Goal: Task Accomplishment & Management: Complete application form

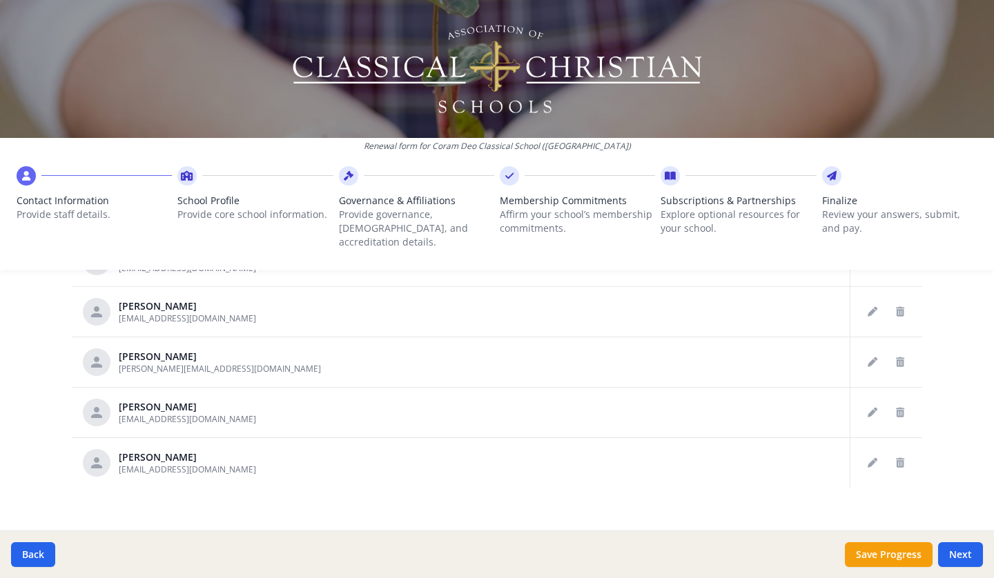
scroll to position [769, 0]
click at [959, 555] on button "Next" at bounding box center [960, 554] width 45 height 25
type input "(678) 472-8175"
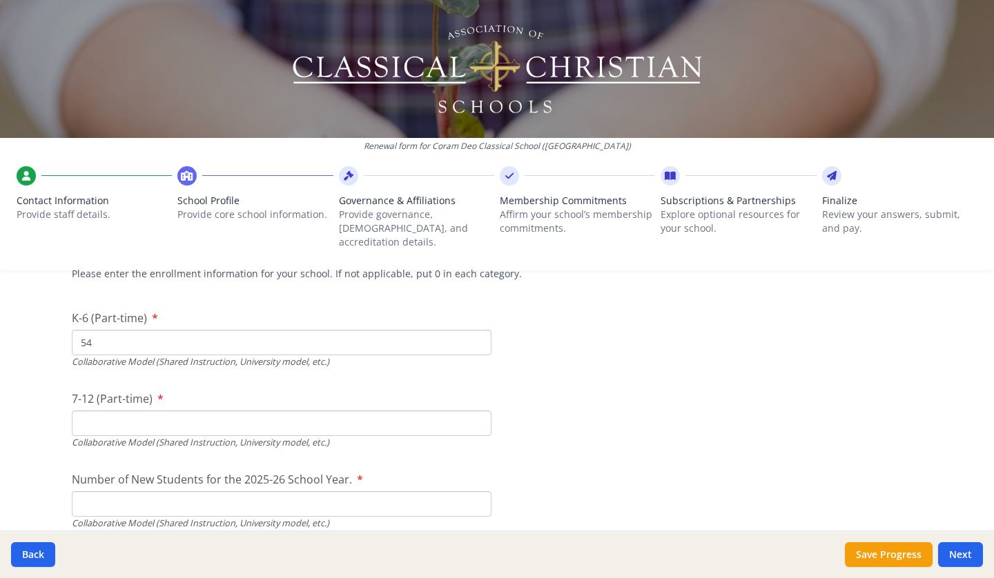
scroll to position [3273, 0]
click at [302, 409] on input "7-12 (Part-time)" at bounding box center [282, 422] width 420 height 26
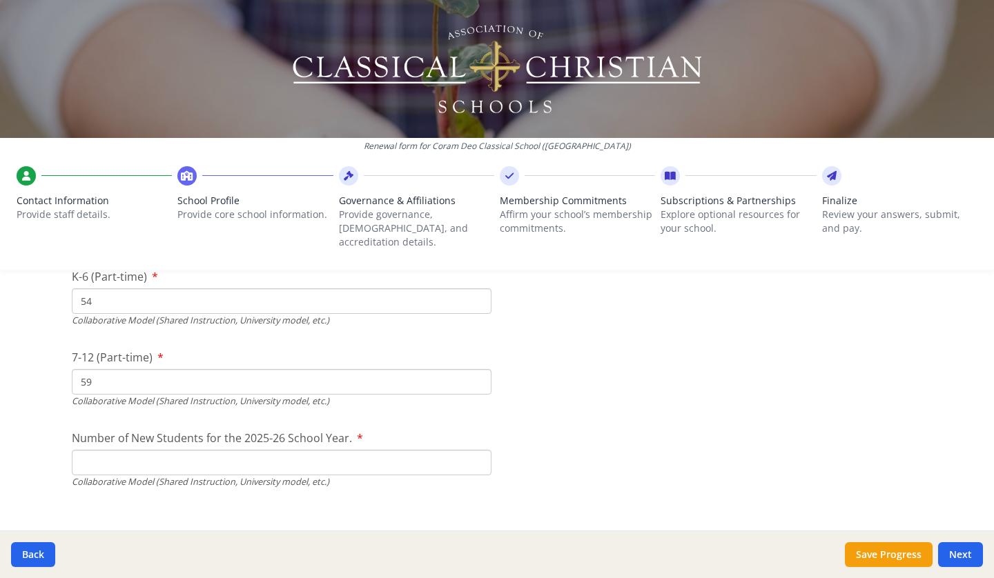
scroll to position [3317, 0]
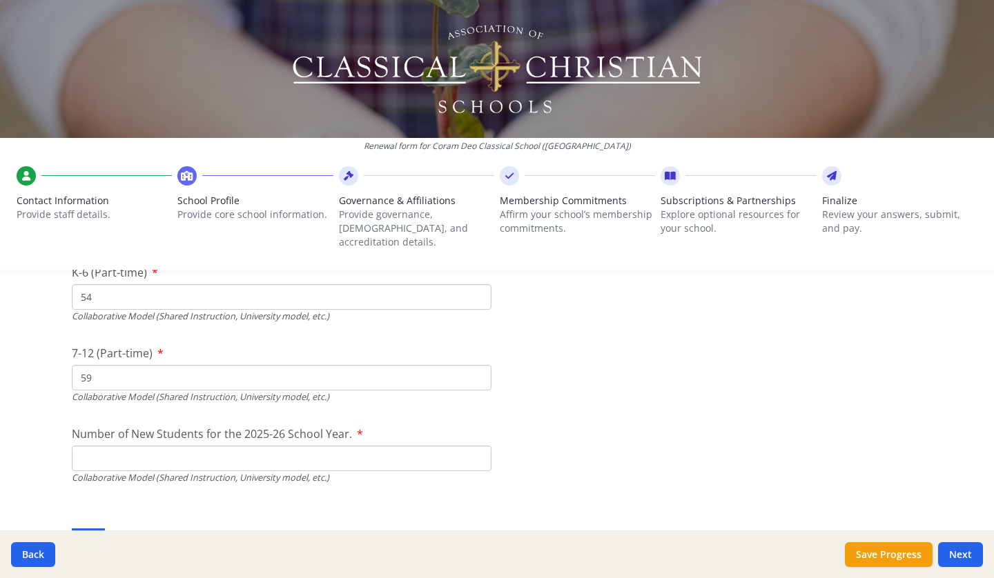
type input "59"
click at [445, 148] on input "Number of New Students for the 2025-26 School Year." at bounding box center [282, 135] width 420 height 26
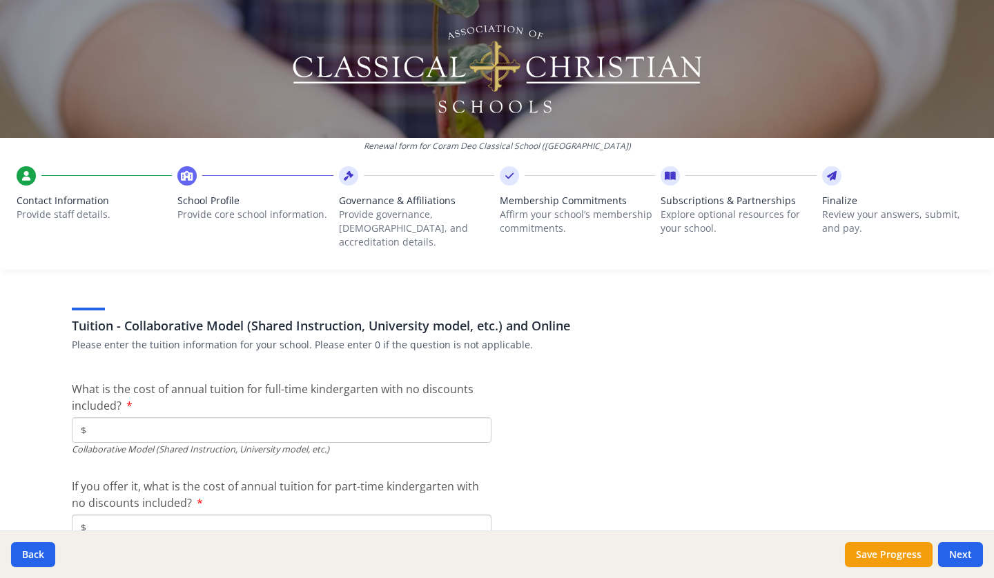
scroll to position [4184, 0]
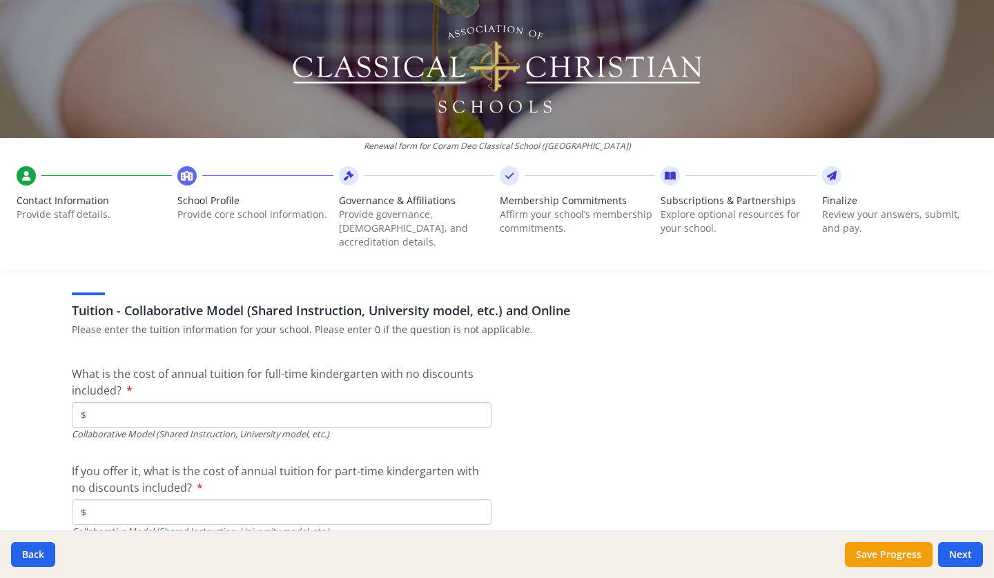
type input "7"
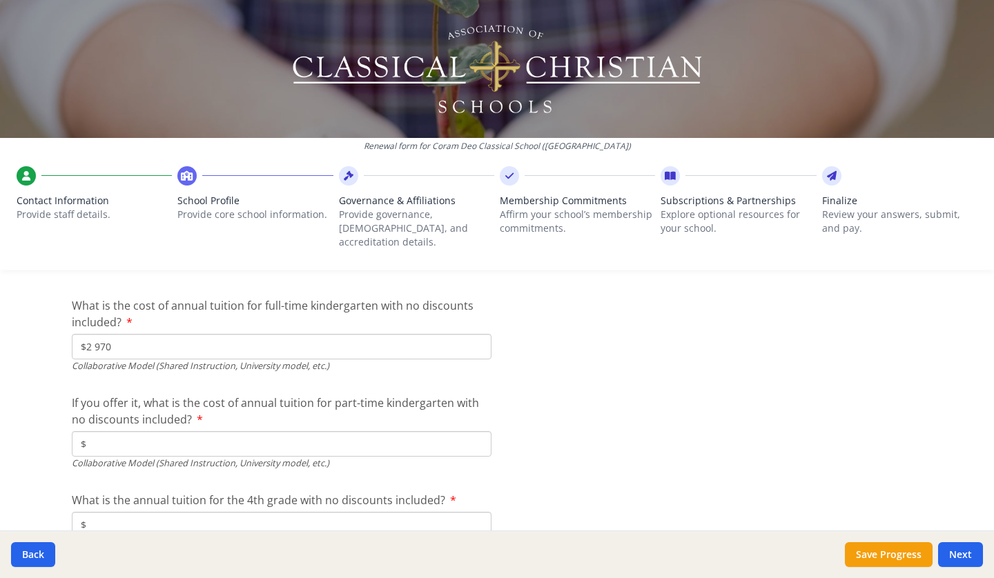
scroll to position [4254, 0]
type input "$2 970"
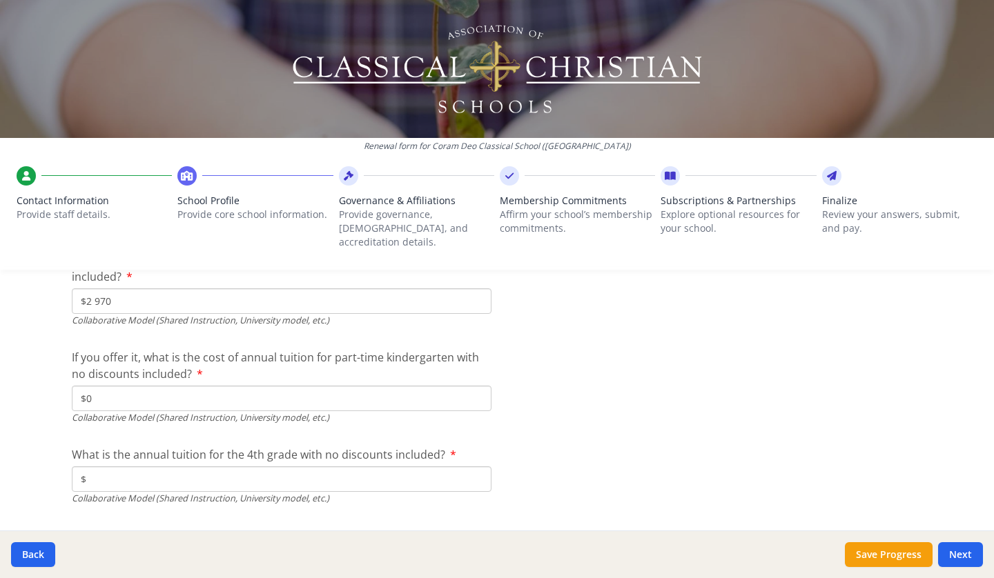
scroll to position [4306, 0]
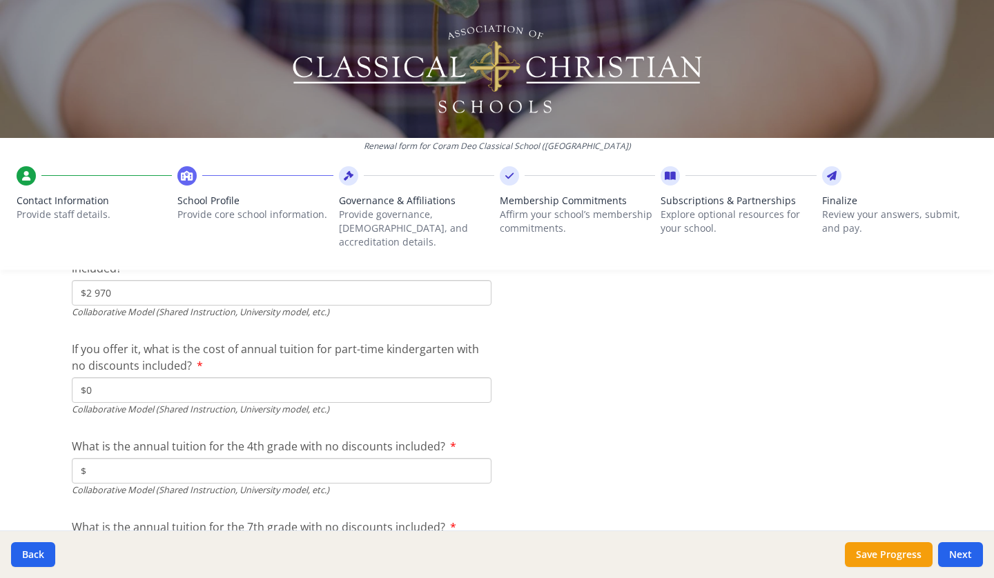
type input "$0"
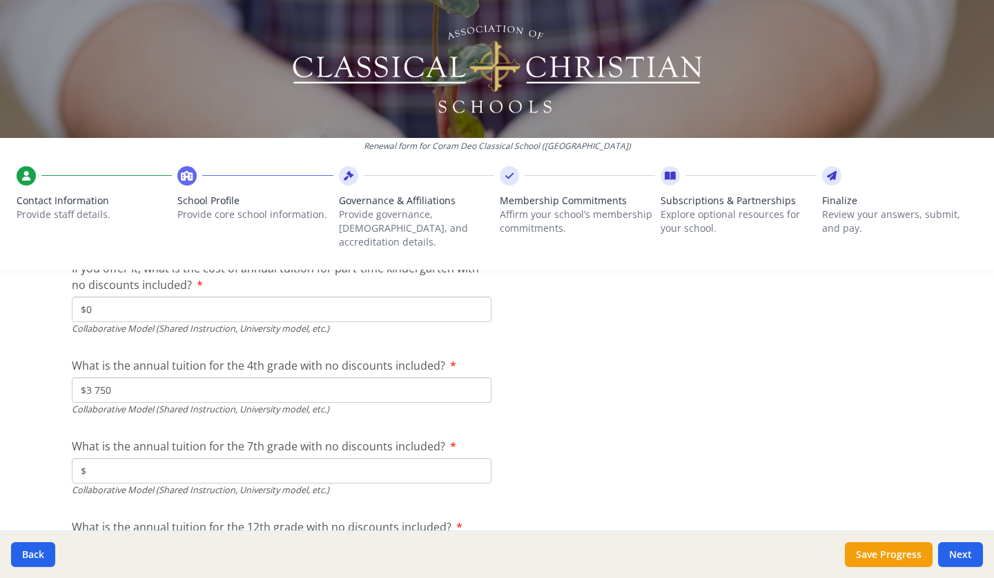
scroll to position [4388, 0]
type input "$3 750"
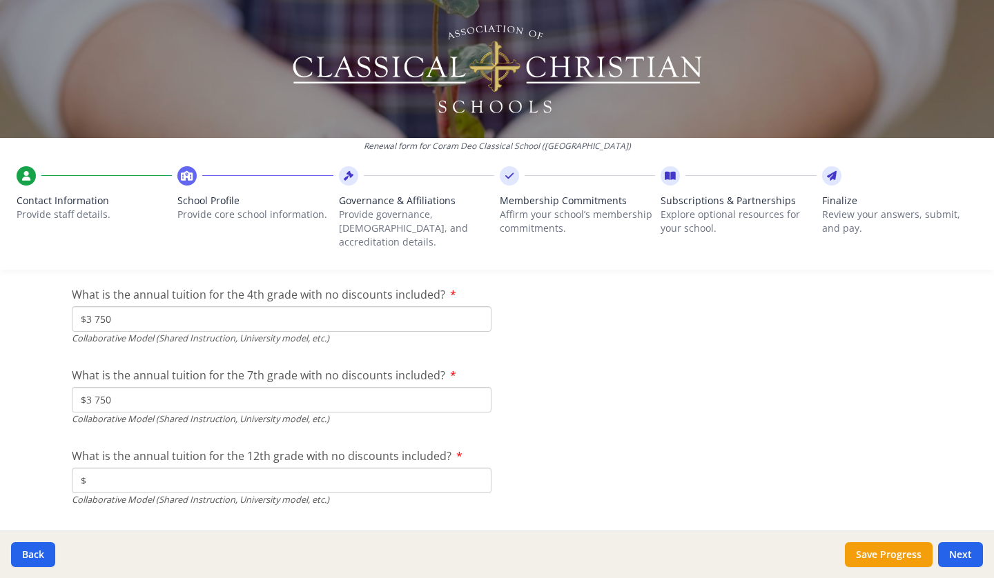
scroll to position [4462, 0]
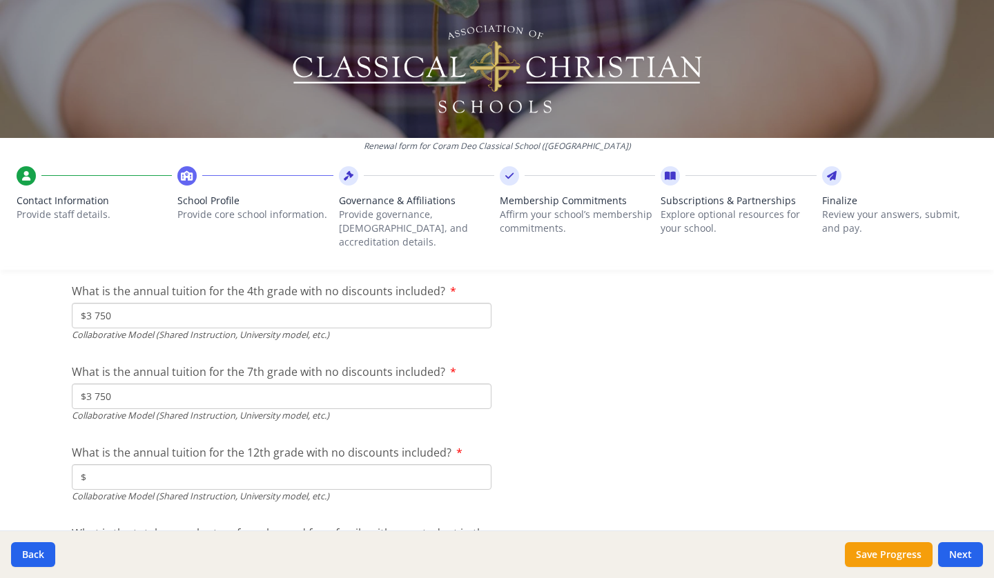
type input "$3 750"
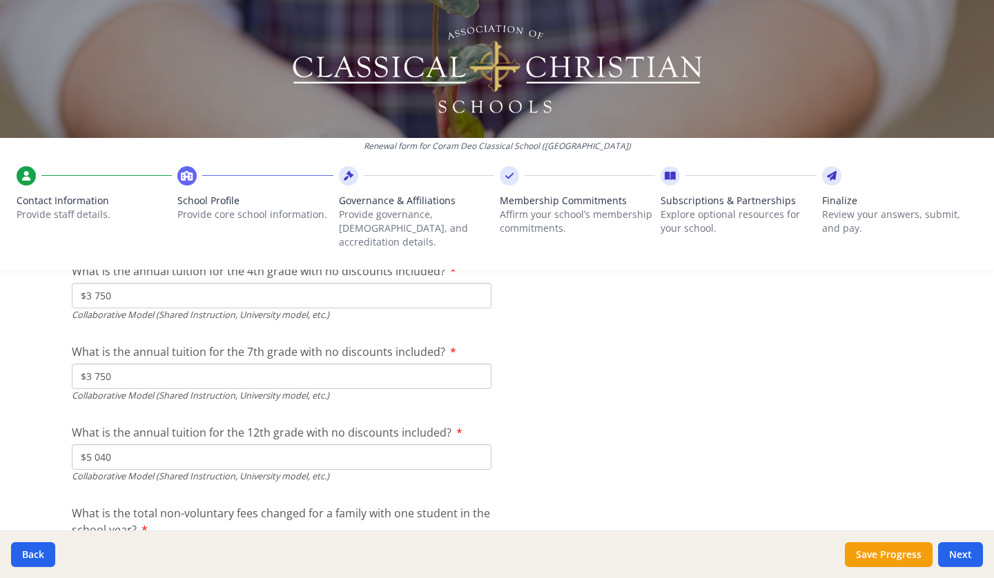
type input "$5 040"
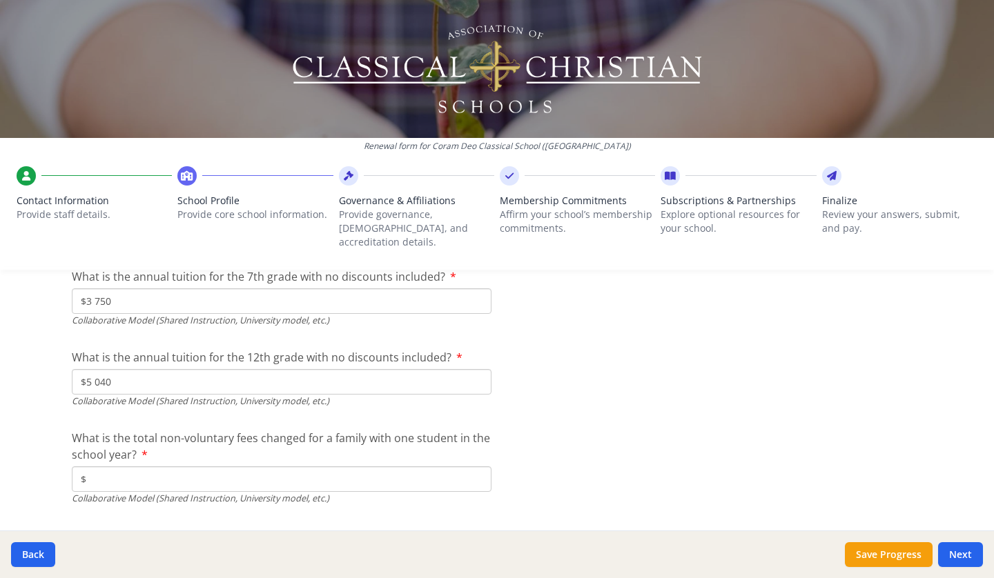
scroll to position [4575, 0]
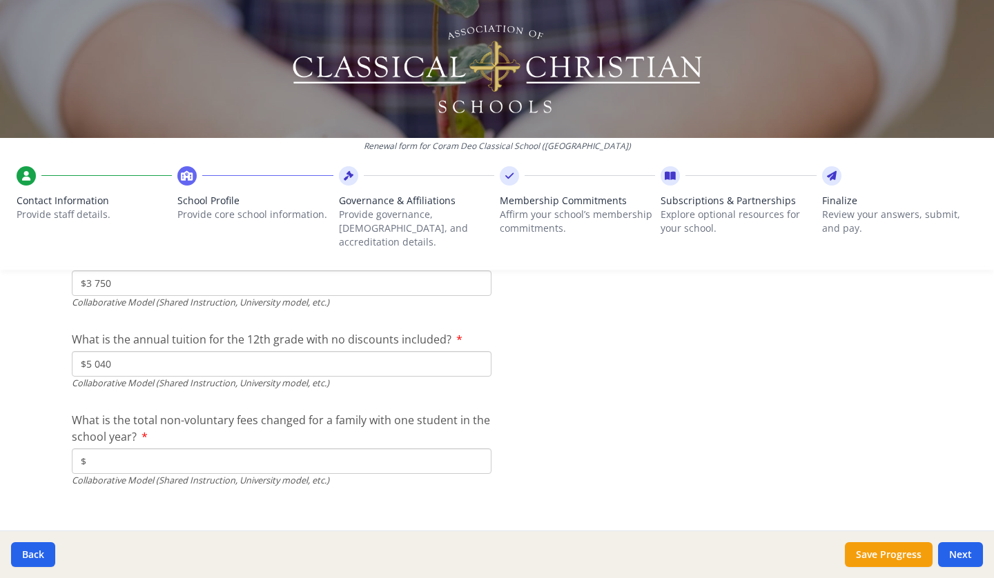
click at [464, 449] on input "$" at bounding box center [282, 462] width 420 height 26
type input "$250"
click at [906, 553] on button "Save Progress" at bounding box center [889, 554] width 88 height 25
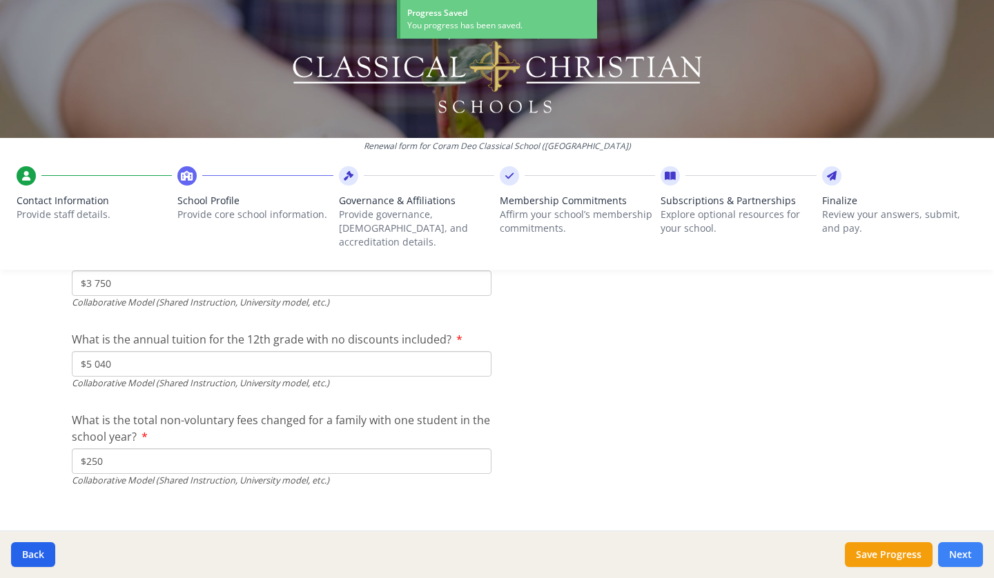
click at [967, 547] on button "Next" at bounding box center [960, 554] width 45 height 25
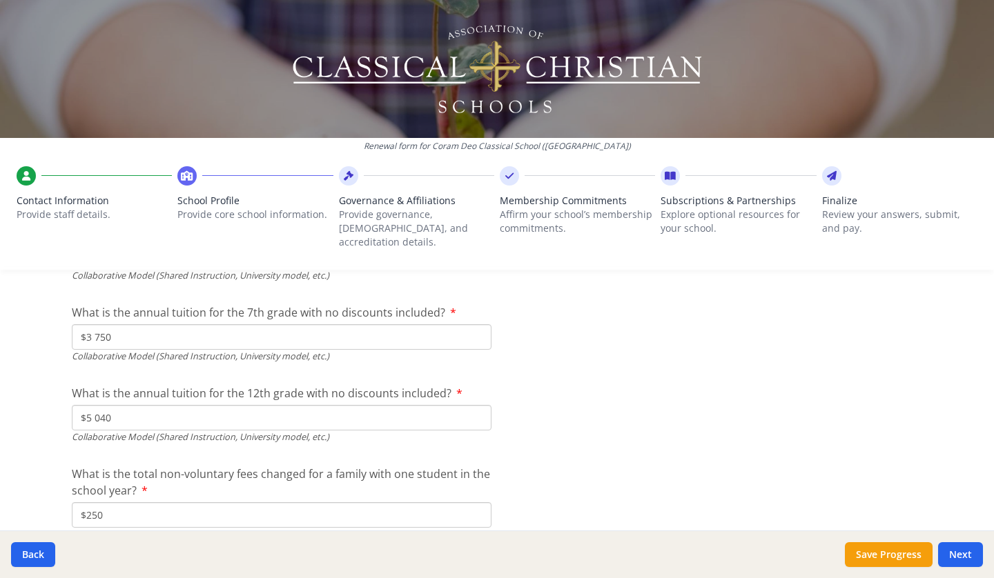
scroll to position [4811, 0]
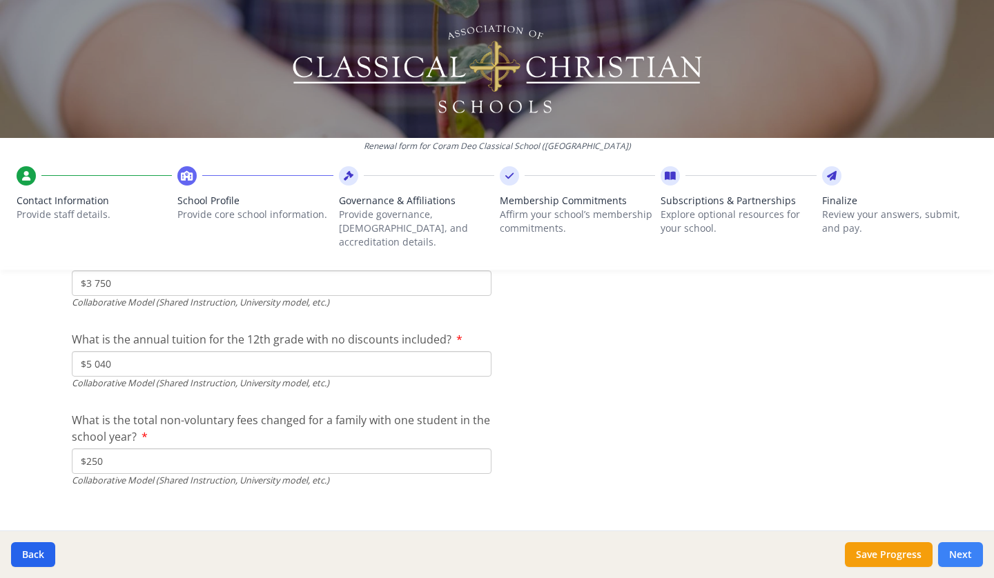
click at [947, 552] on button "Next" at bounding box center [960, 554] width 45 height 25
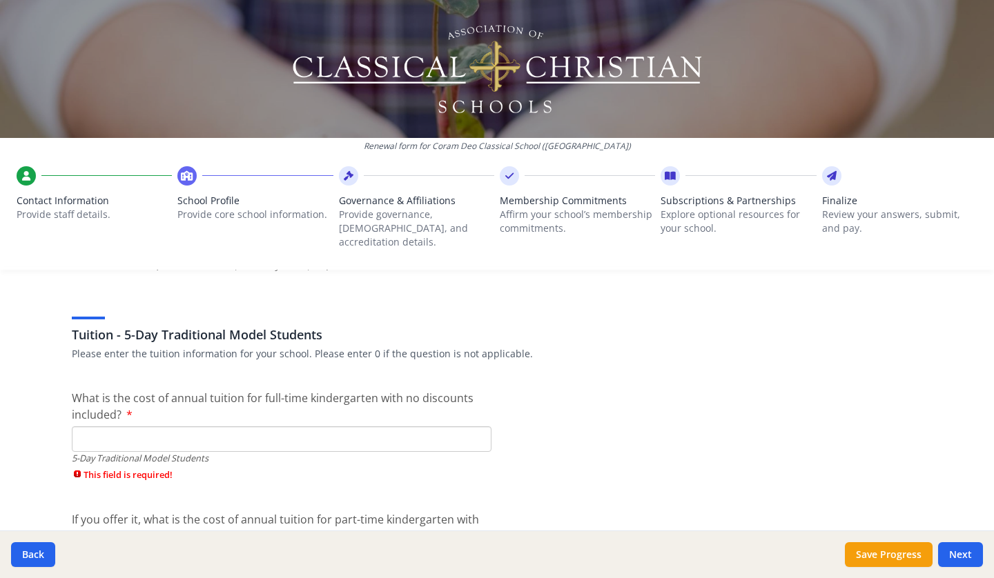
scroll to position [3623, 0]
click at [321, 433] on input "What is the cost of annual tuition for full-time kindergarten with no discounts…" at bounding box center [282, 440] width 420 height 26
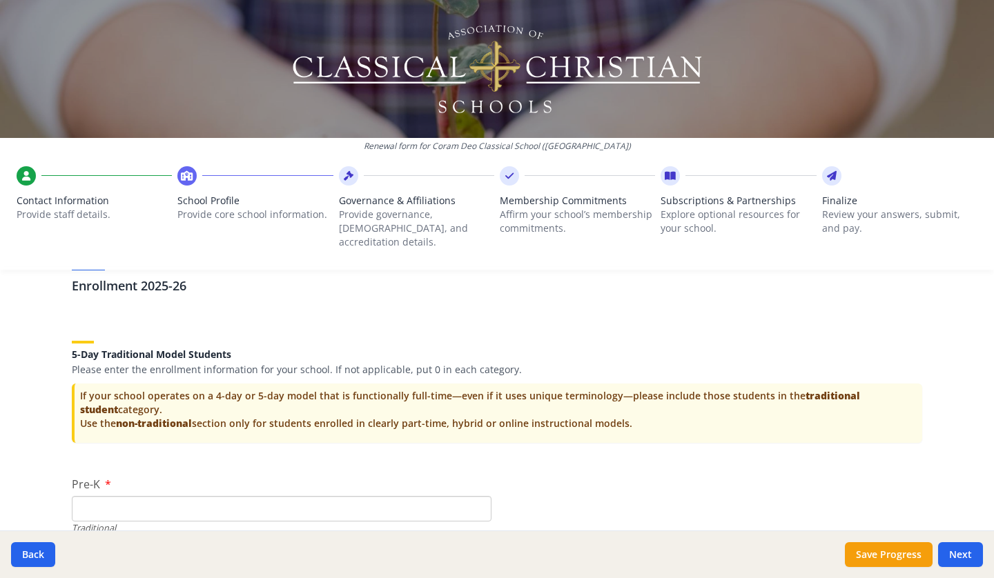
scroll to position [2702, 0]
type input "$0"
click at [239, 496] on input "Pre-K" at bounding box center [282, 509] width 420 height 26
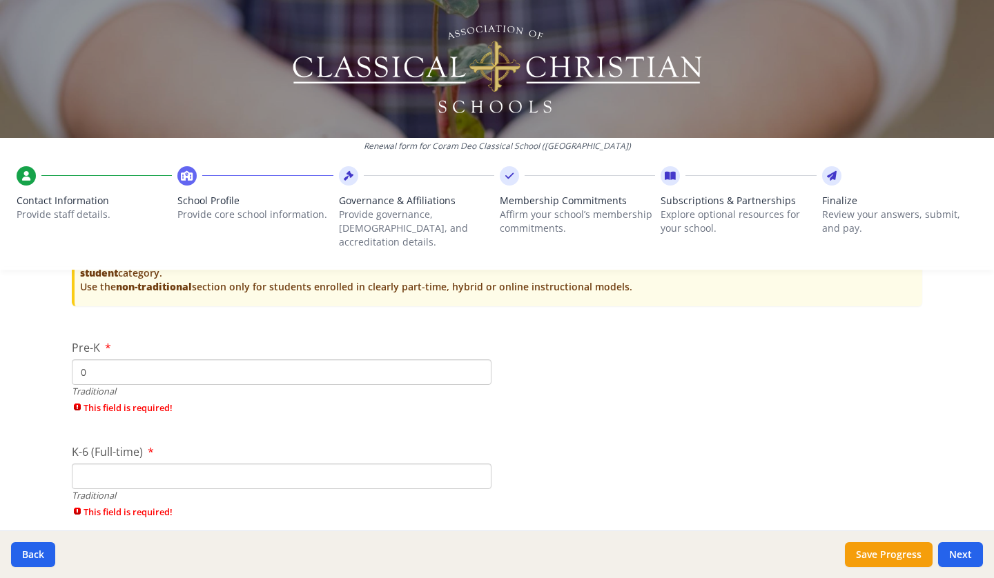
scroll to position [2839, 0]
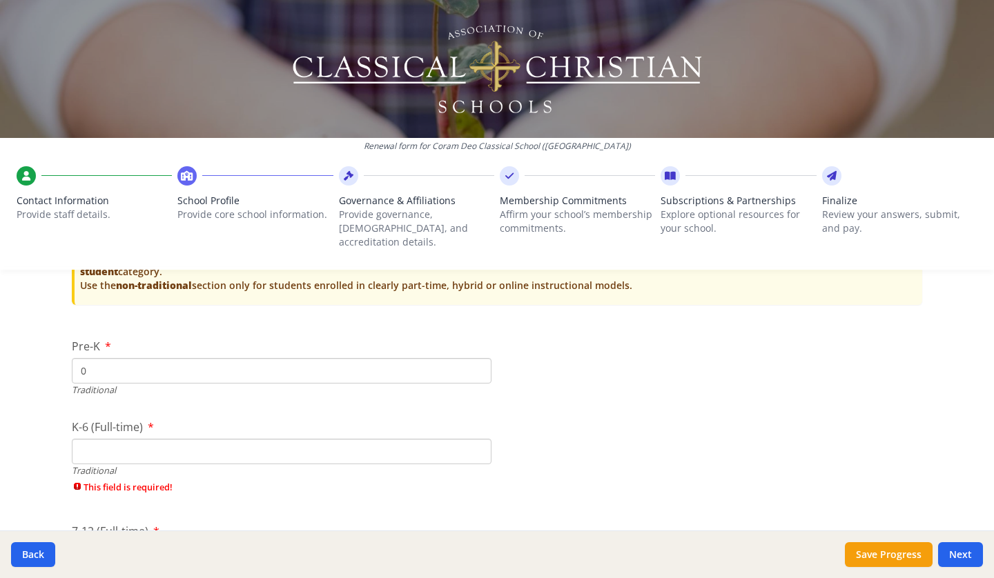
type input "0"
click at [224, 420] on div "K-6 (Full-time) Traditional This field is required!" at bounding box center [282, 460] width 420 height 82
click at [217, 439] on input "K-6 (Full-time)" at bounding box center [282, 452] width 420 height 26
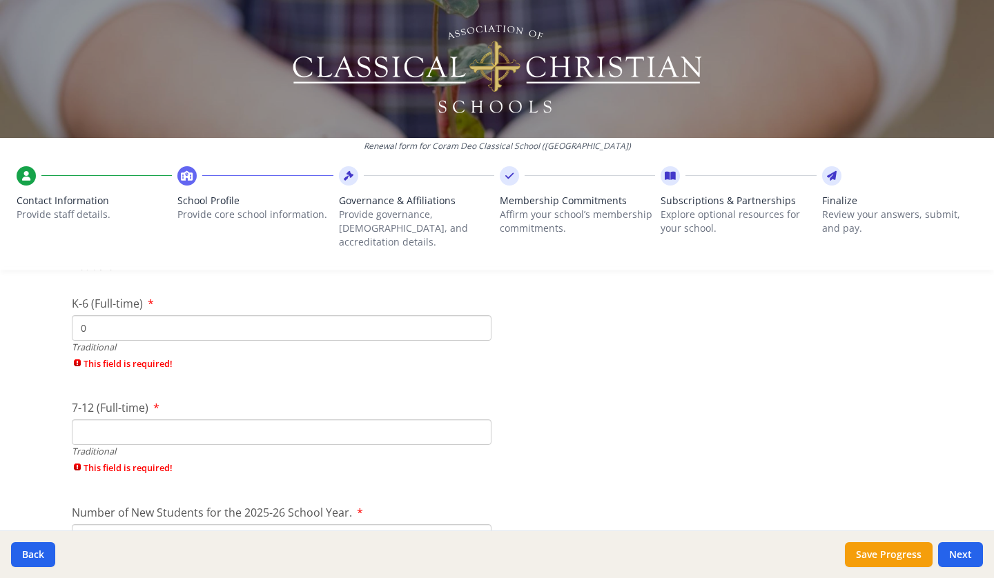
scroll to position [2968, 0]
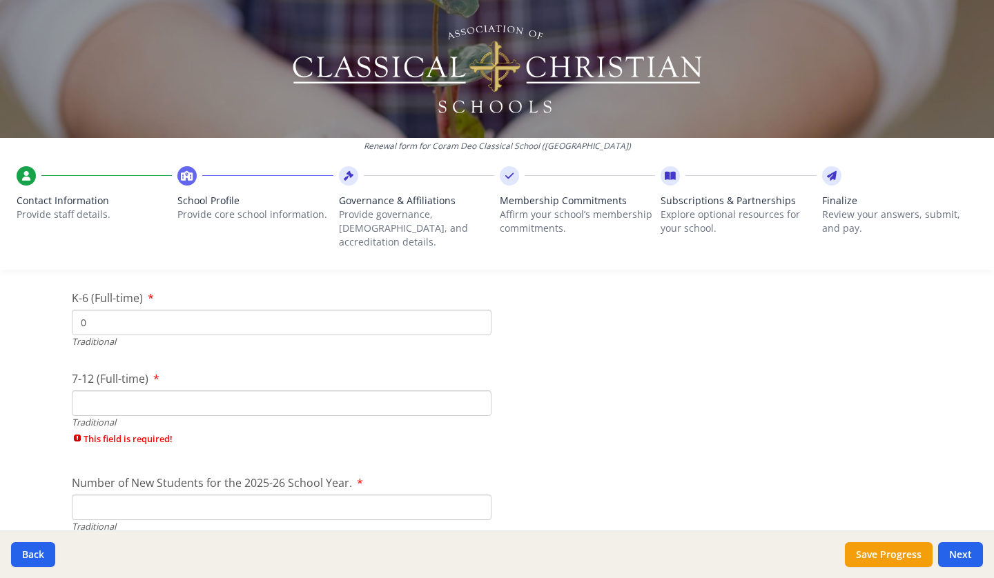
type input "0"
click at [208, 401] on input "7-12 (Full-time)" at bounding box center [282, 404] width 420 height 26
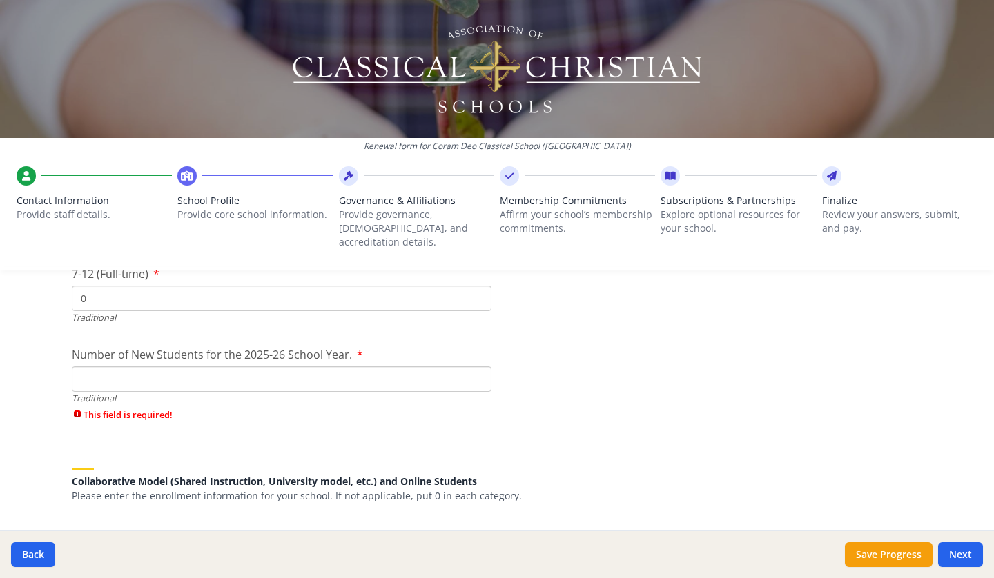
type input "0"
click at [188, 366] on input "Number of New Students for the 2025-26 School Year." at bounding box center [282, 379] width 420 height 26
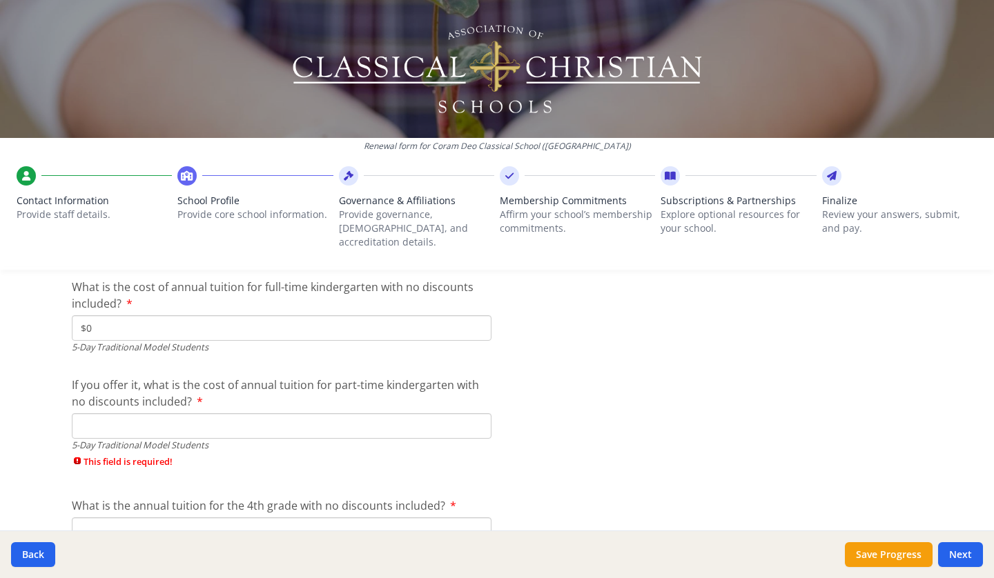
scroll to position [3649, 0]
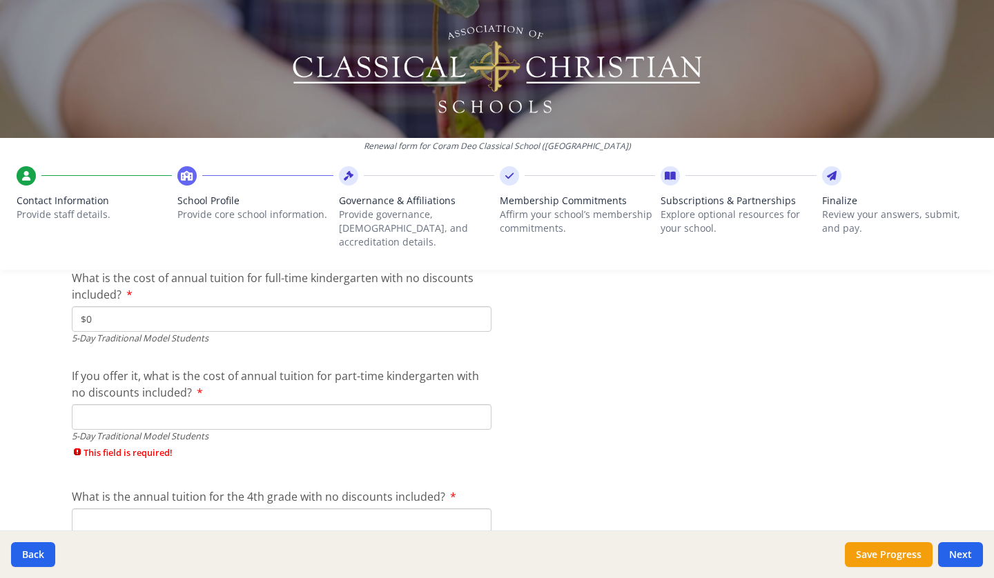
type input "0"
click at [177, 404] on input "If you offer it, what is the cost of annual tuition for part-time kindergarten …" at bounding box center [282, 417] width 420 height 26
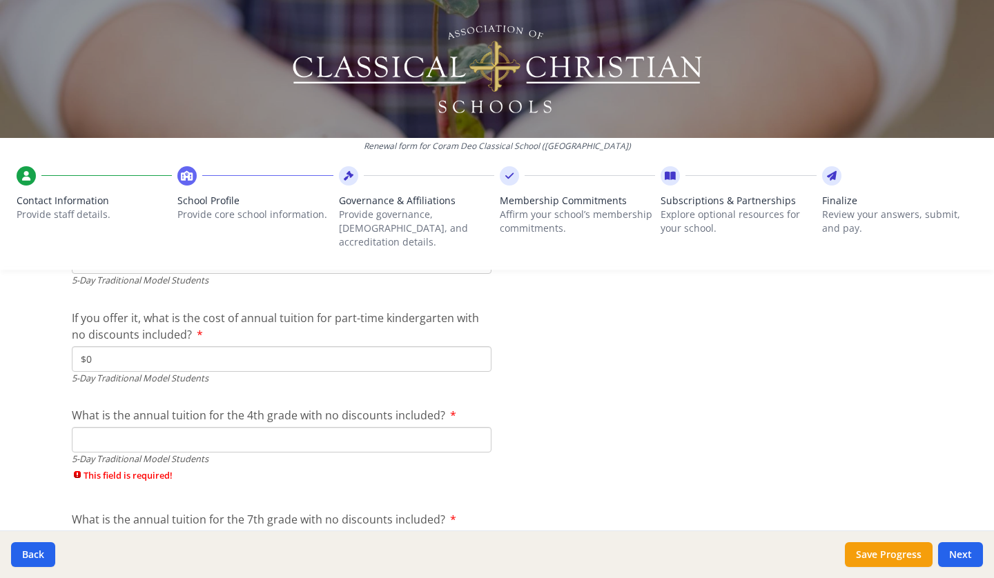
scroll to position [3708, 0]
type input "$0"
click at [163, 426] on input "What is the annual tuition for the 4th grade with no discounts included?" at bounding box center [282, 439] width 420 height 26
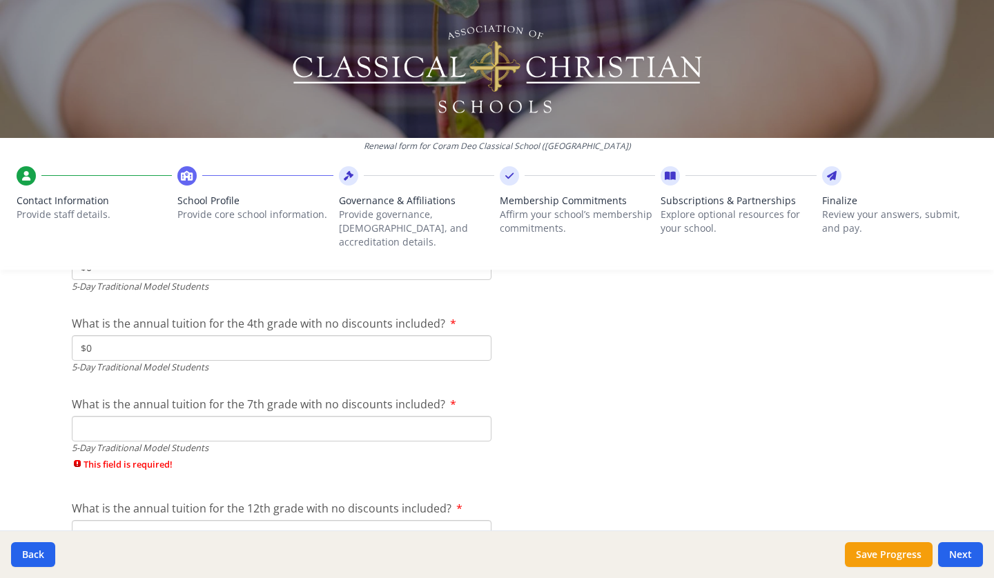
scroll to position [3806, 0]
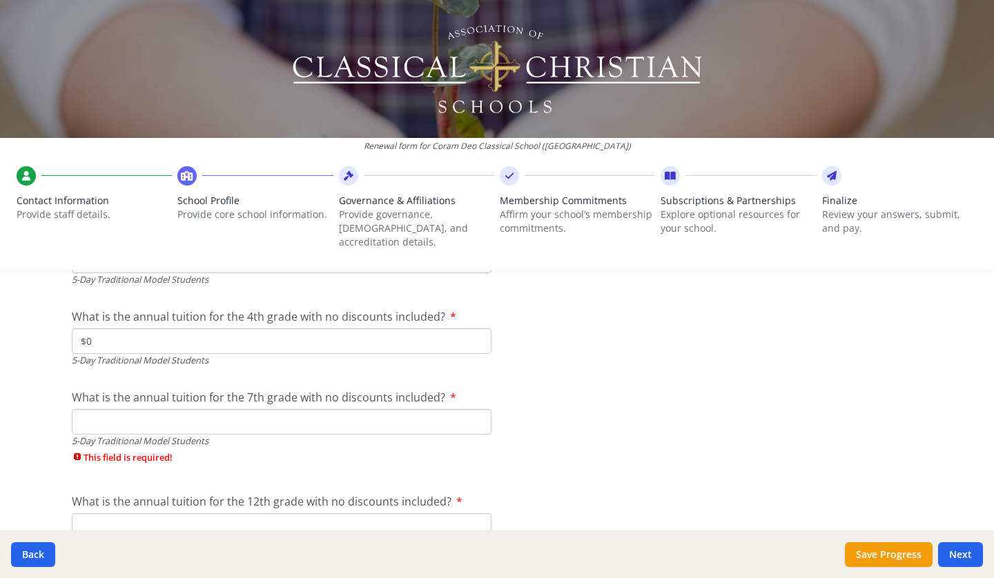
type input "$0"
click at [163, 414] on input "What is the annual tuition for the 7th grade with no discounts included?" at bounding box center [282, 422] width 420 height 26
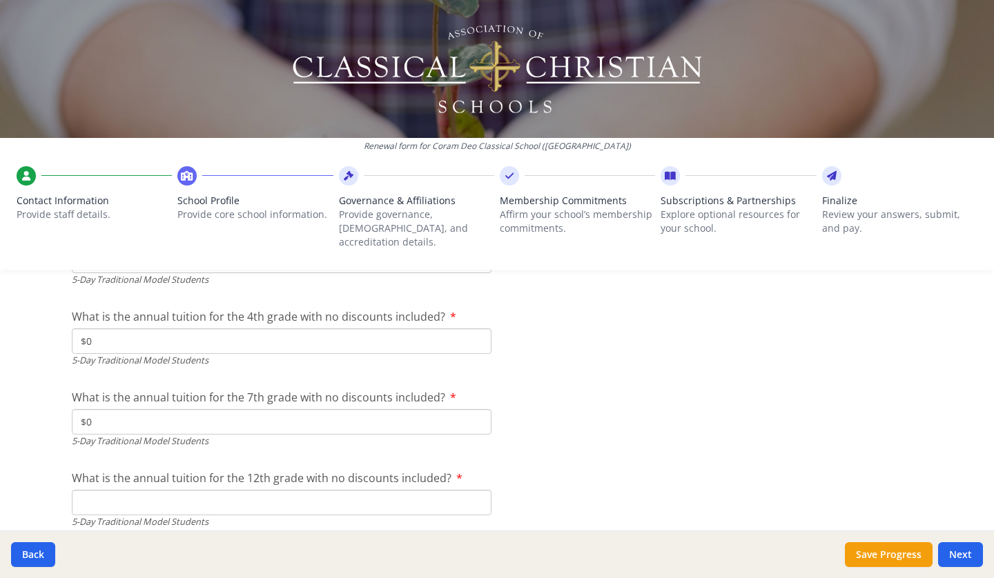
scroll to position [3917, 0]
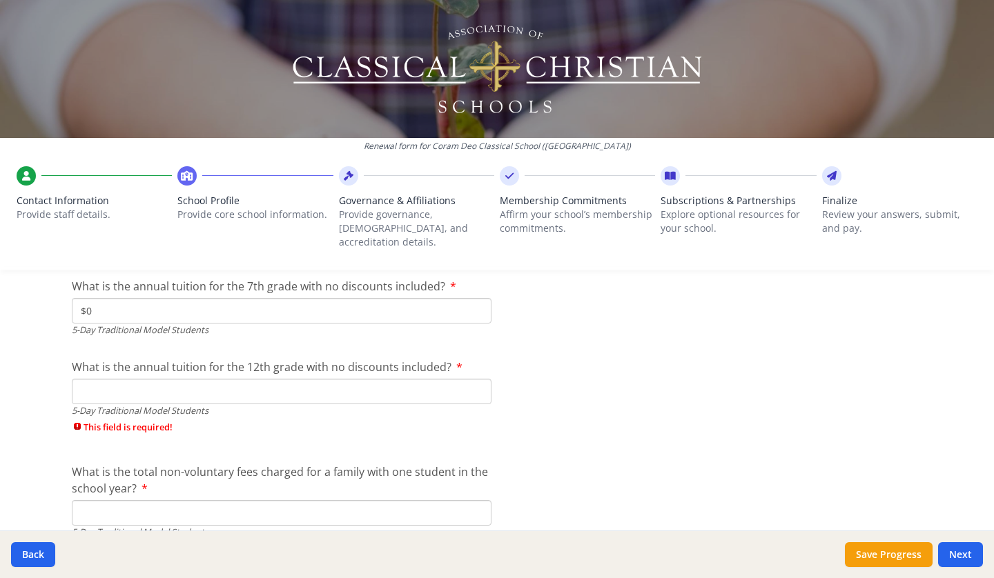
type input "$0"
click at [177, 383] on input "What is the annual tuition for the 12th grade with no discounts included?" at bounding box center [282, 392] width 420 height 26
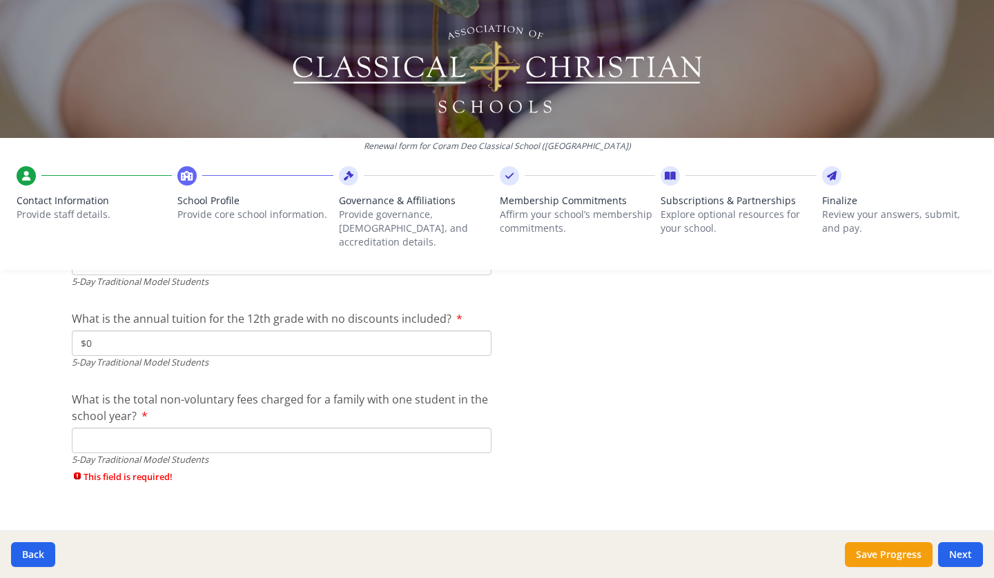
scroll to position [3968, 0]
type input "$0"
click at [160, 426] on input "What is the total non-voluntary fees charged for a family with one student in t…" at bounding box center [282, 439] width 420 height 26
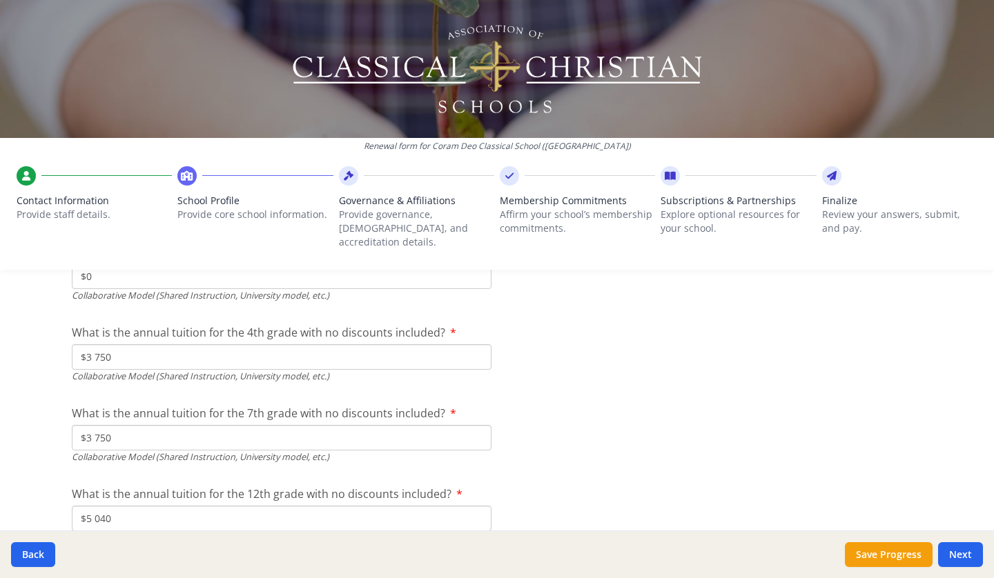
scroll to position [4575, 0]
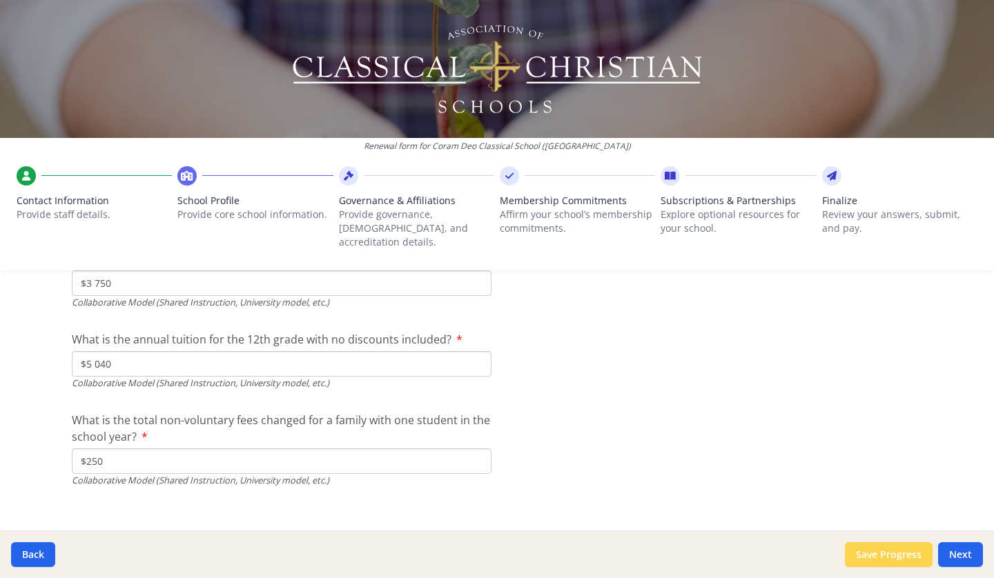
type input "$0"
click at [887, 549] on button "Save Progress" at bounding box center [889, 554] width 88 height 25
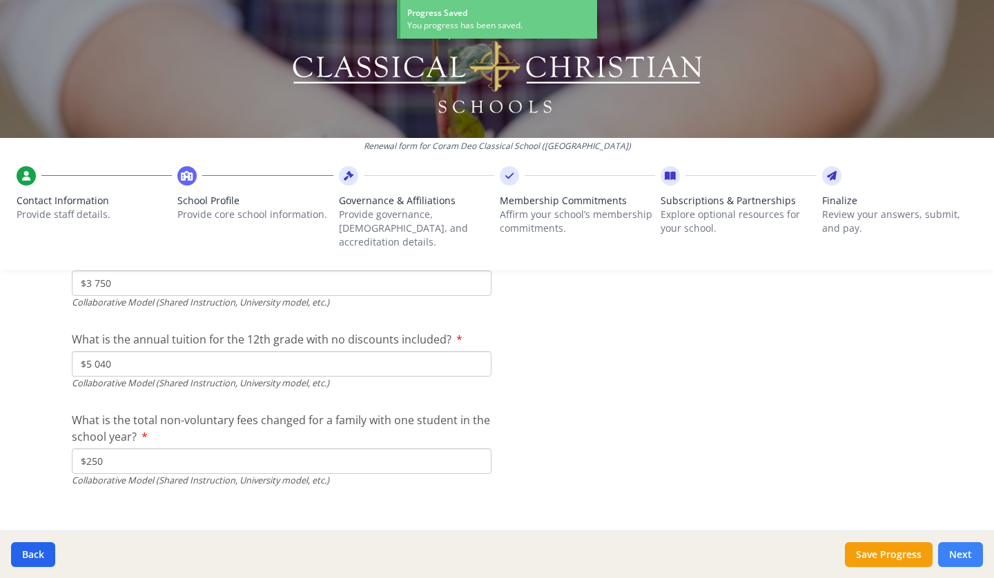
click at [965, 554] on button "Next" at bounding box center [960, 554] width 45 height 25
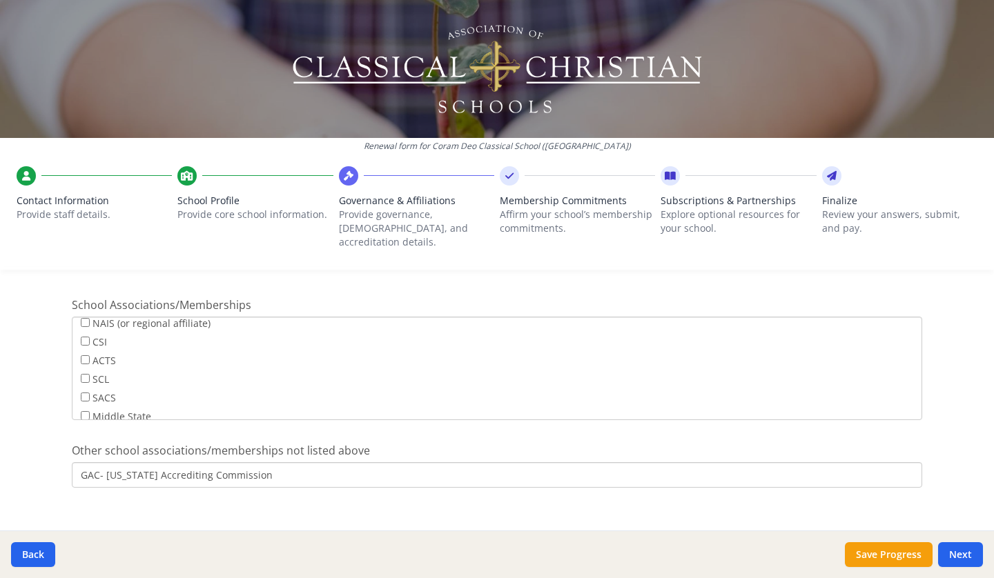
scroll to position [0, 0]
click at [365, 462] on input "GAC- Georgia Accrediting Commission" at bounding box center [497, 475] width 850 height 26
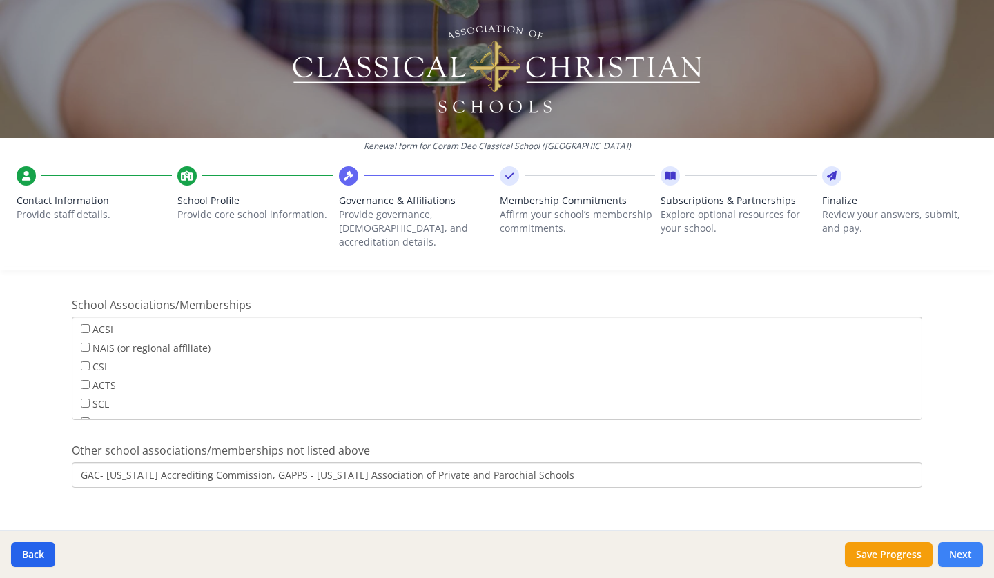
type input "GAC- Georgia Accrediting Commission, GAPPS - Georgia Association of Private and…"
click at [950, 558] on button "Next" at bounding box center [960, 554] width 45 height 25
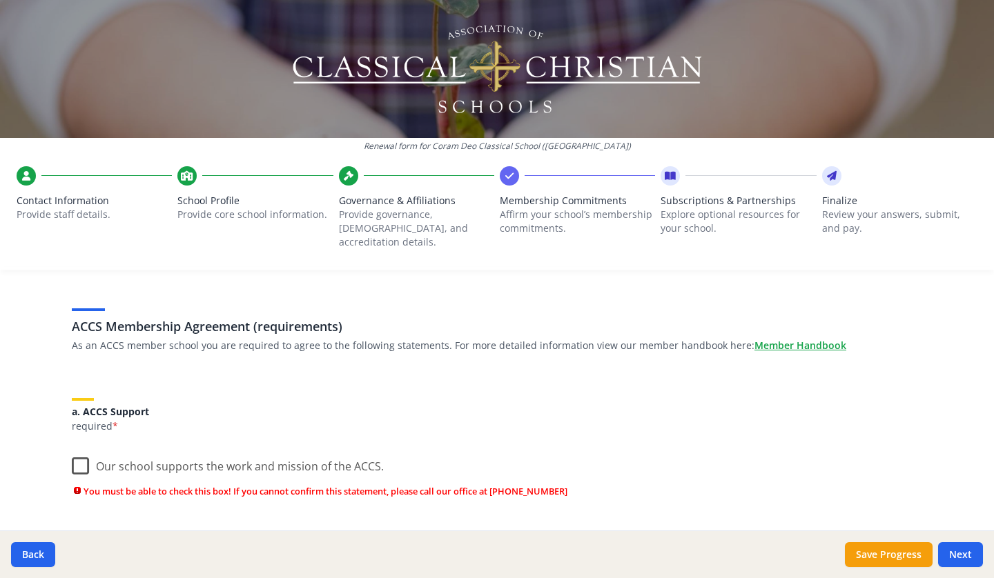
scroll to position [94, 0]
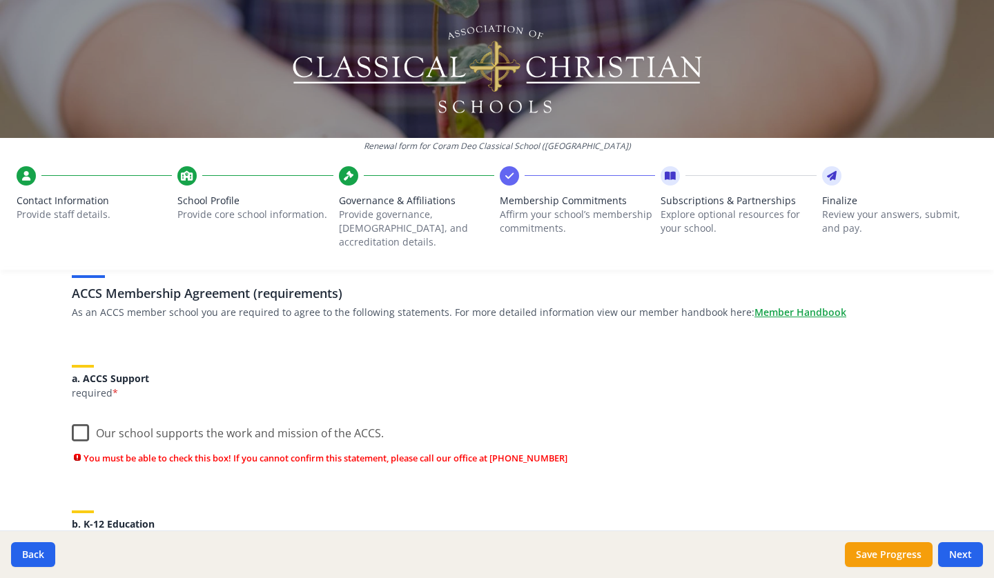
click at [76, 415] on label "Our school supports the work and mission of the ACCS." at bounding box center [228, 430] width 312 height 30
click at [0, 0] on input "Our school supports the work and mission of the ACCS." at bounding box center [0, 0] width 0 height 0
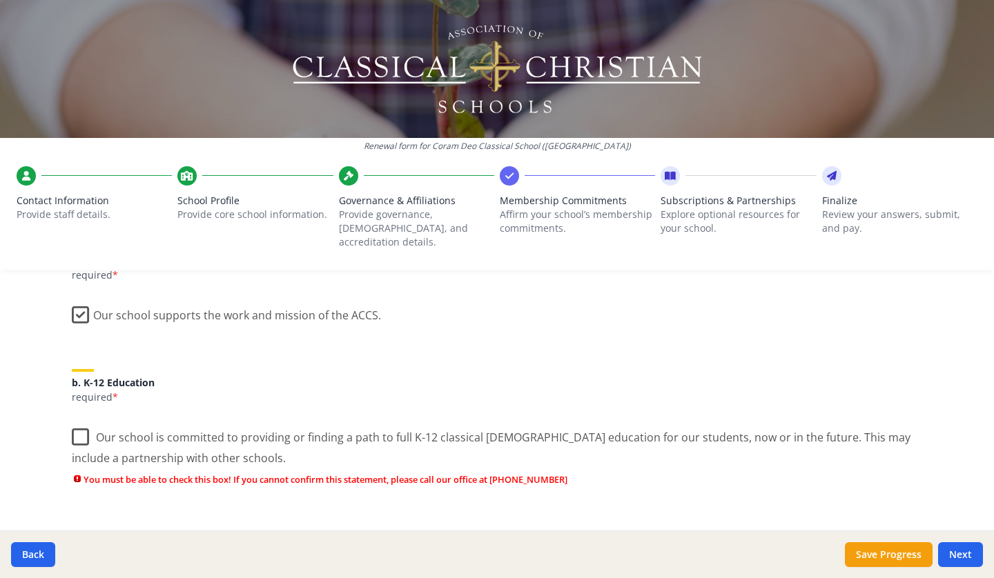
scroll to position [231, 0]
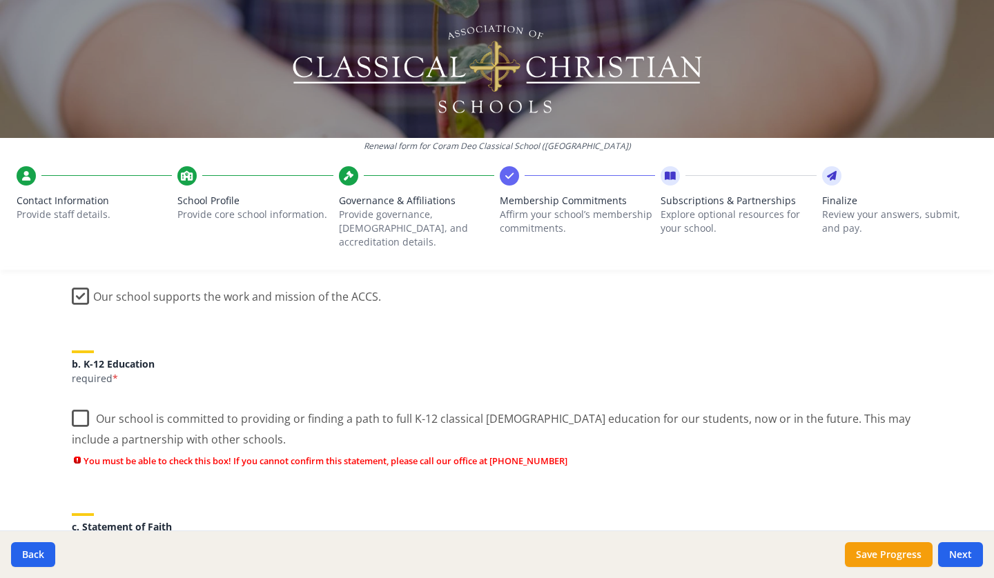
click at [75, 401] on label "Our school is committed to providing or finding a path to full K-12 classical C…" at bounding box center [497, 424] width 850 height 46
click at [0, 0] on input "Our school is committed to providing or finding a path to full K-12 classical C…" at bounding box center [0, 0] width 0 height 0
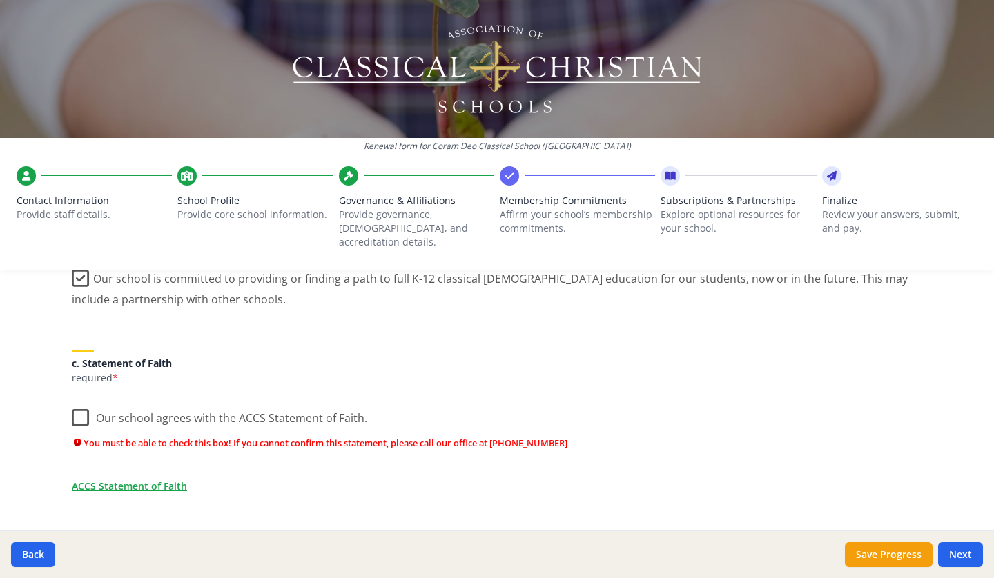
scroll to position [397, 0]
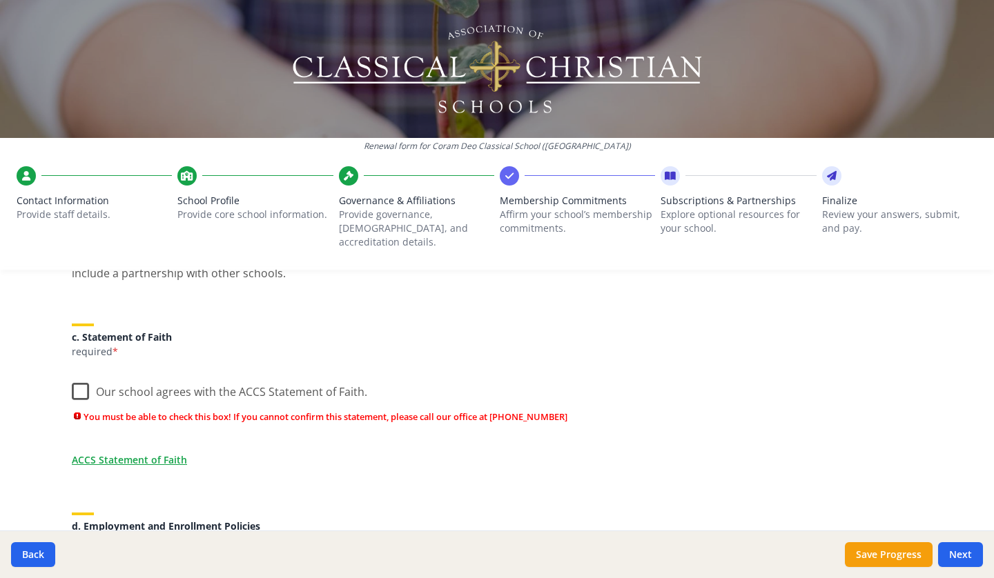
click at [78, 380] on label "Our school agrees with the ACCS Statement of Faith." at bounding box center [219, 389] width 295 height 30
click at [0, 0] on input "Our school agrees with the ACCS Statement of Faith." at bounding box center [0, 0] width 0 height 0
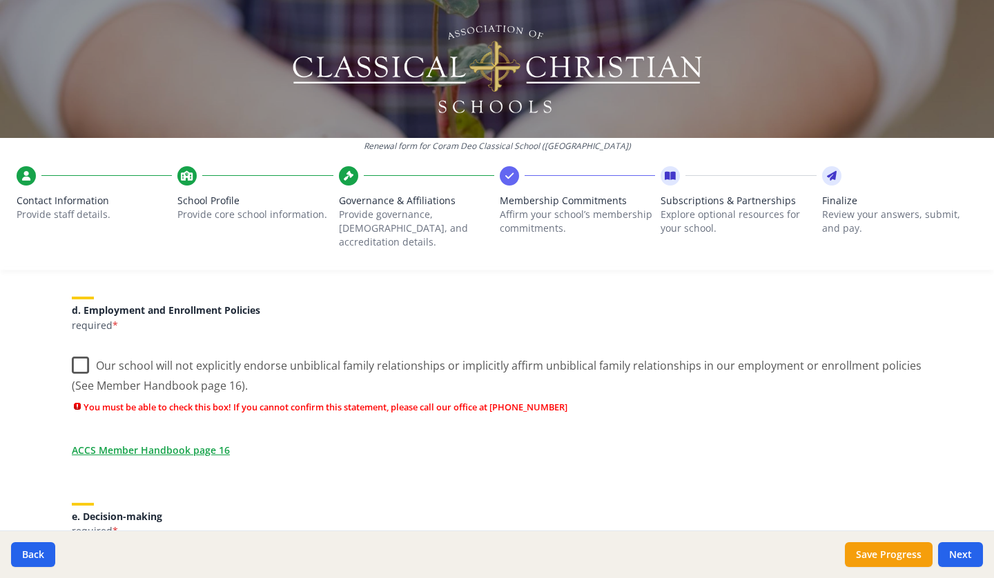
scroll to position [590, 0]
click at [72, 350] on label "Our school will not explicitly endorse unbiblical family relationships or impli…" at bounding box center [497, 370] width 850 height 46
click at [0, 0] on input "Our school will not explicitly endorse unbiblical family relationships or impli…" at bounding box center [0, 0] width 0 height 0
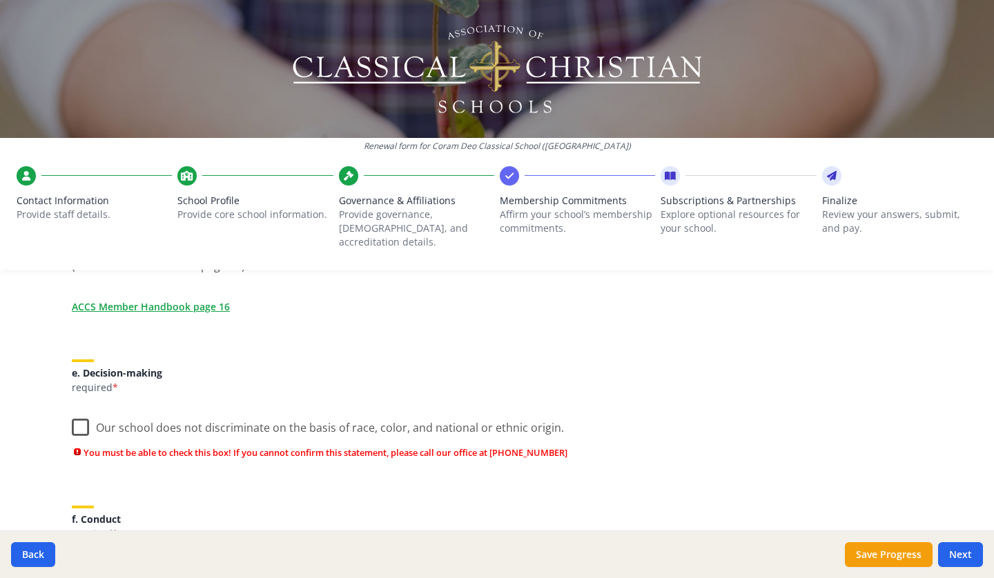
scroll to position [733, 0]
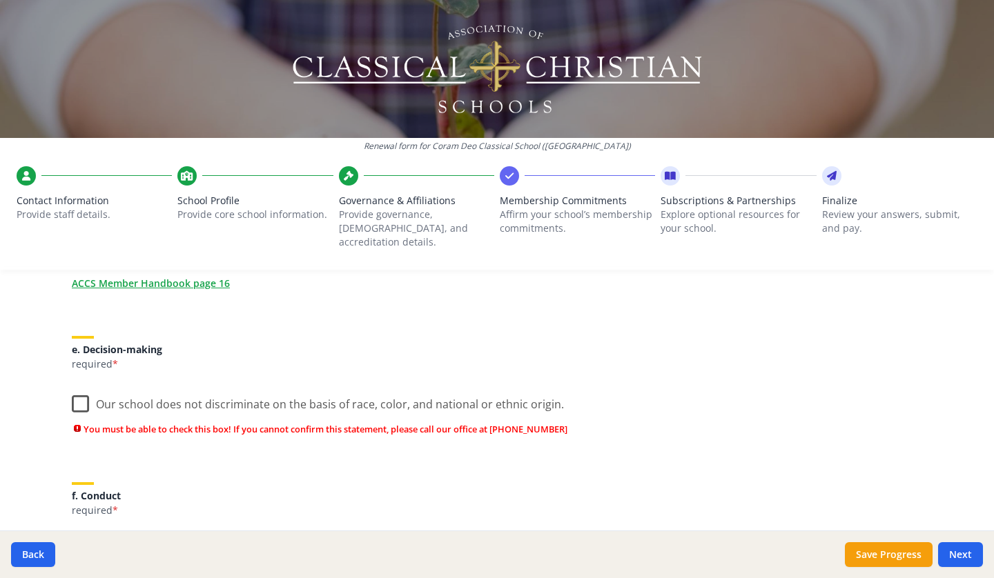
click at [77, 386] on label "Our school does not discriminate on the basis of race, color, and national or e…" at bounding box center [318, 401] width 492 height 30
click at [0, 0] on input "Our school does not discriminate on the basis of race, color, and national or e…" at bounding box center [0, 0] width 0 height 0
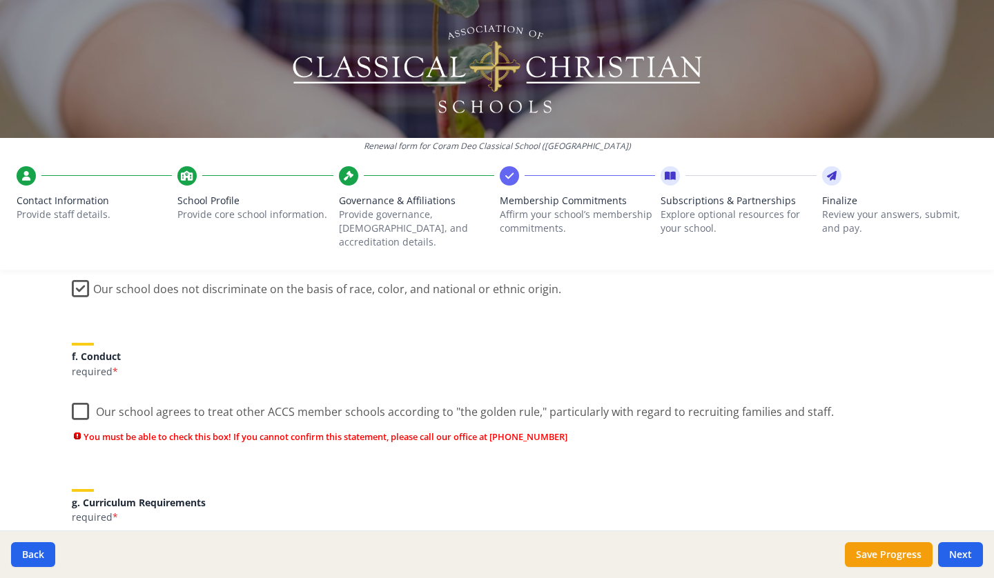
scroll to position [850, 0]
click at [73, 392] on label "Our school agrees to treat other ACCS member schools according to "the golden r…" at bounding box center [453, 407] width 762 height 30
click at [0, 0] on input "Our school agrees to treat other ACCS member schools according to "the golden r…" at bounding box center [0, 0] width 0 height 0
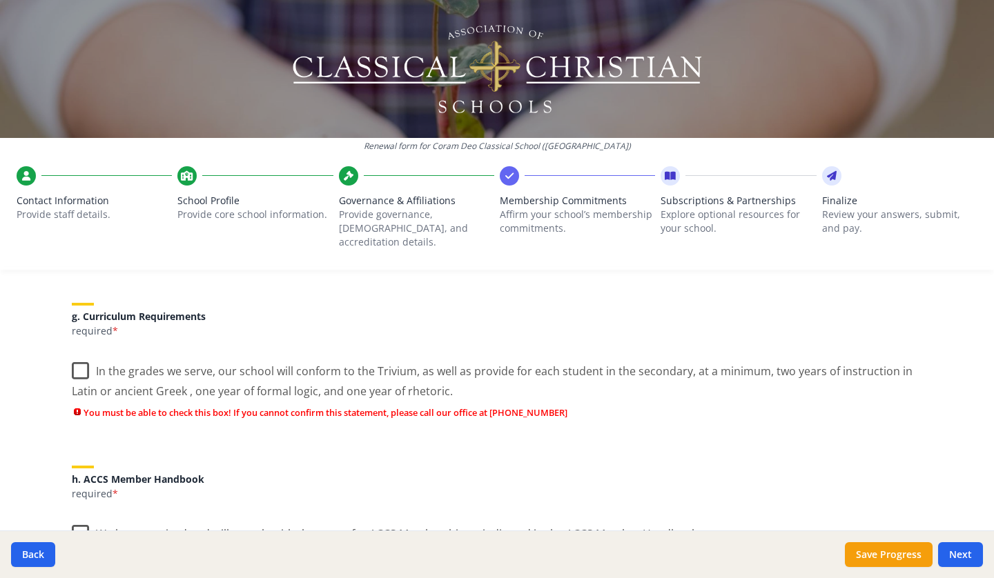
scroll to position [1014, 0]
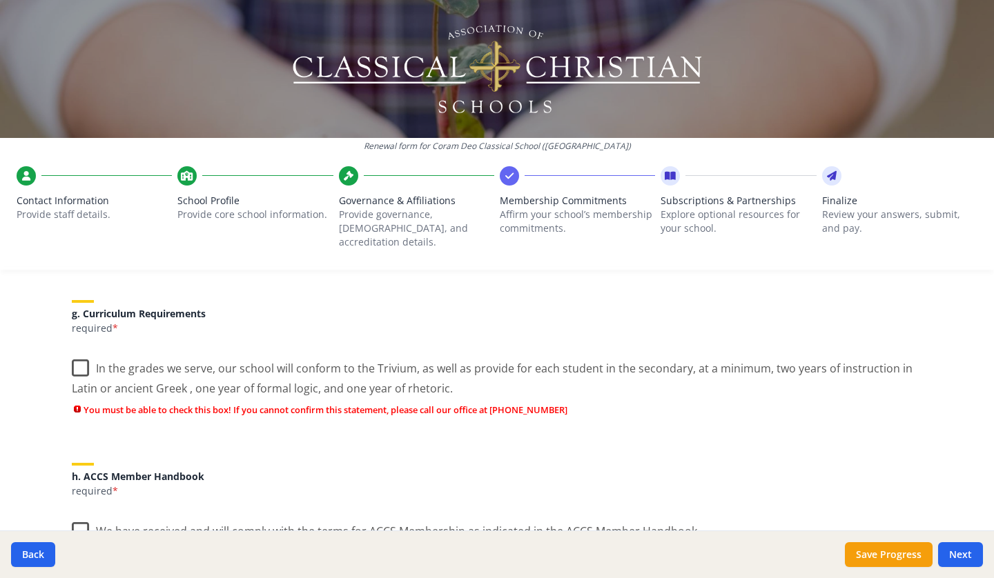
click at [79, 353] on label "In the grades we serve, our school will conform to the Trivium, as well as prov…" at bounding box center [497, 374] width 850 height 46
click at [0, 0] on input "In the grades we serve, our school will conform to the Trivium, as well as prov…" at bounding box center [0, 0] width 0 height 0
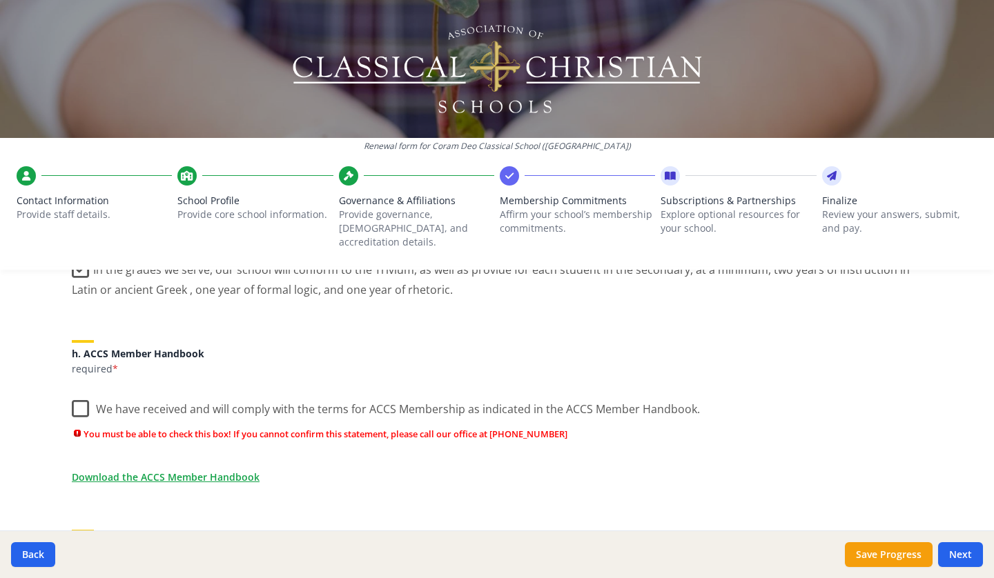
scroll to position [1138, 0]
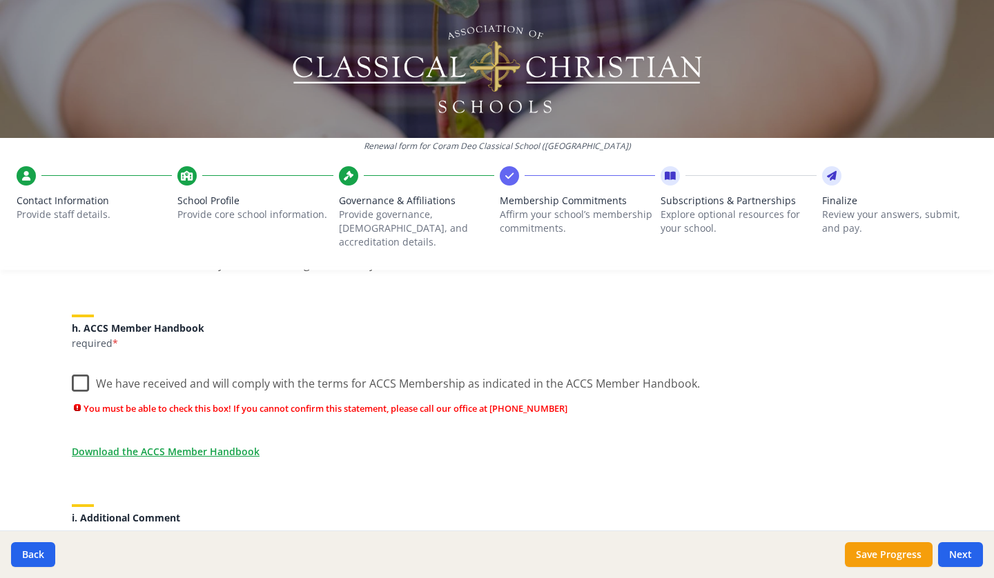
click at [83, 368] on label "We have received and will comply with the terms for ACCS Membership as indicate…" at bounding box center [386, 381] width 628 height 30
click at [0, 0] on input "We have received and will comply with the terms for ACCS Membership as indicate…" at bounding box center [0, 0] width 0 height 0
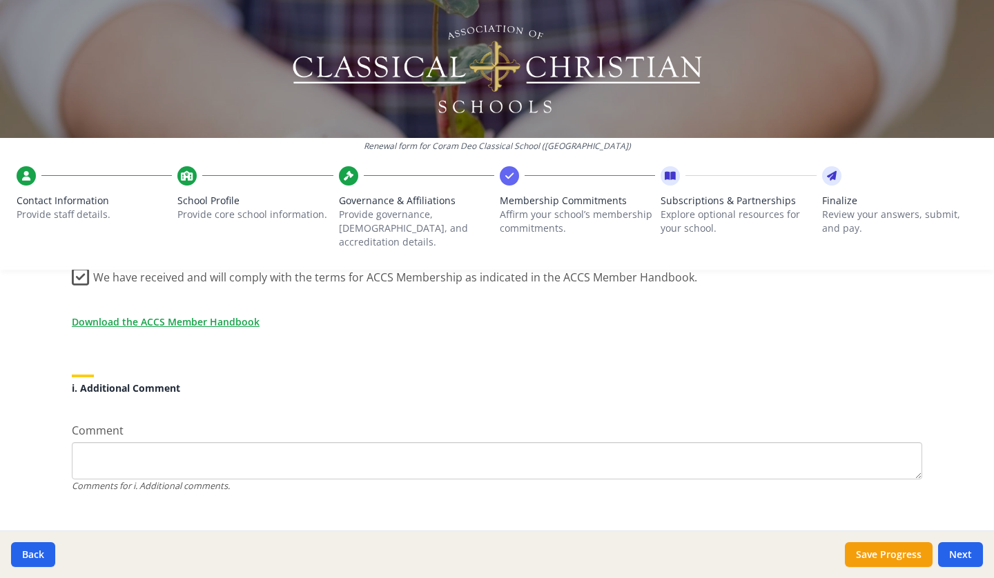
scroll to position [1251, 0]
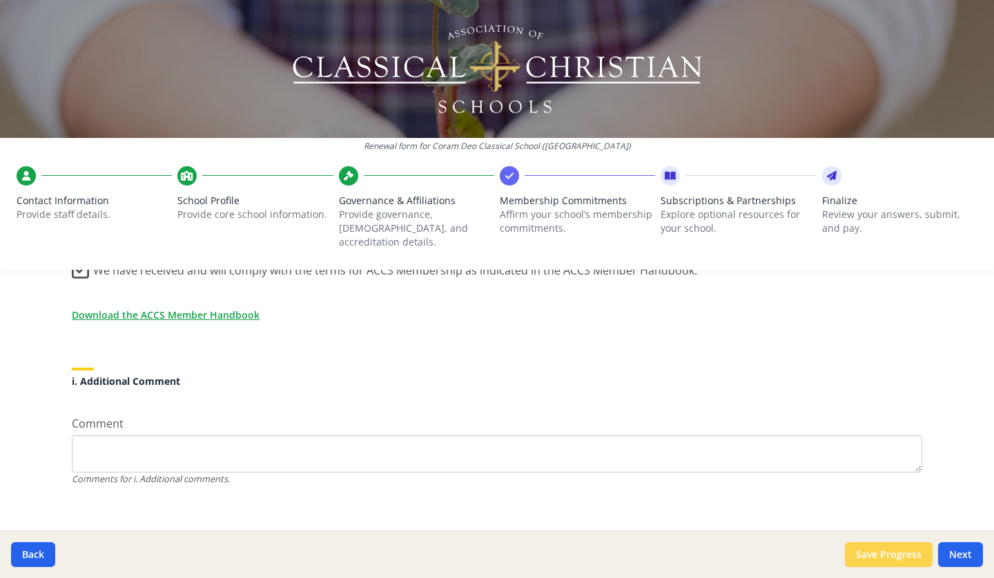
click at [894, 547] on button "Save Progress" at bounding box center [889, 554] width 88 height 25
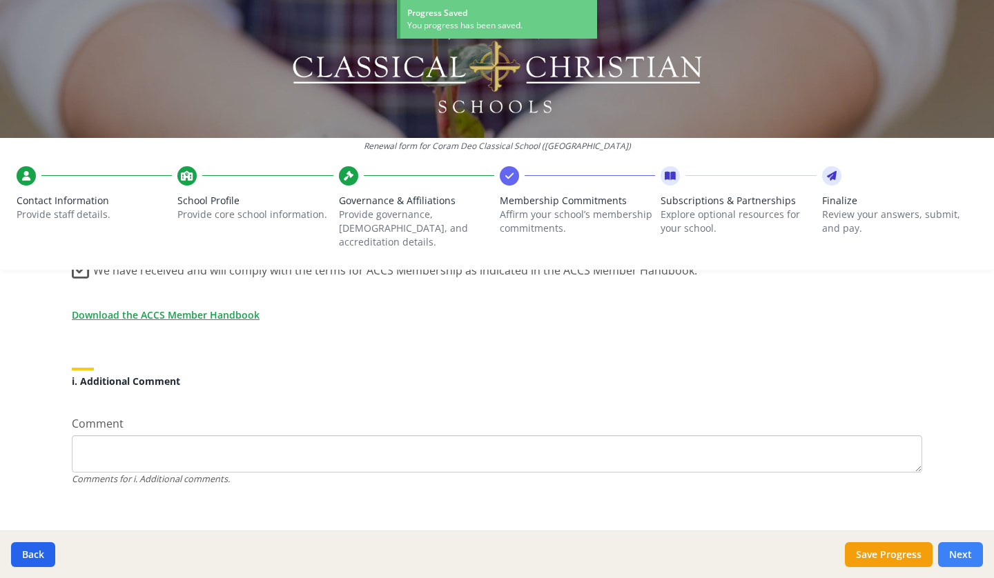
click at [974, 552] on button "Next" at bounding box center [960, 554] width 45 height 25
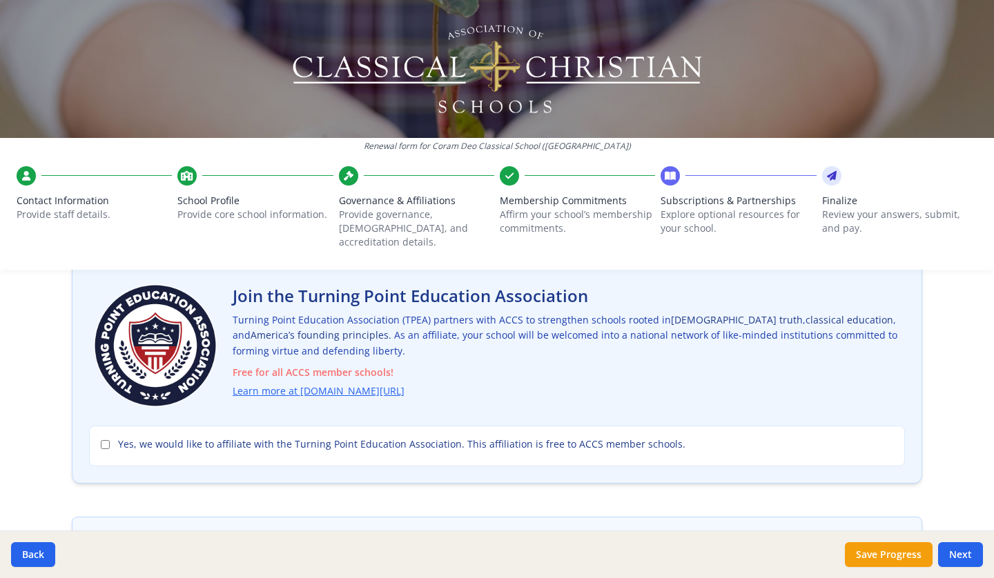
scroll to position [83, 0]
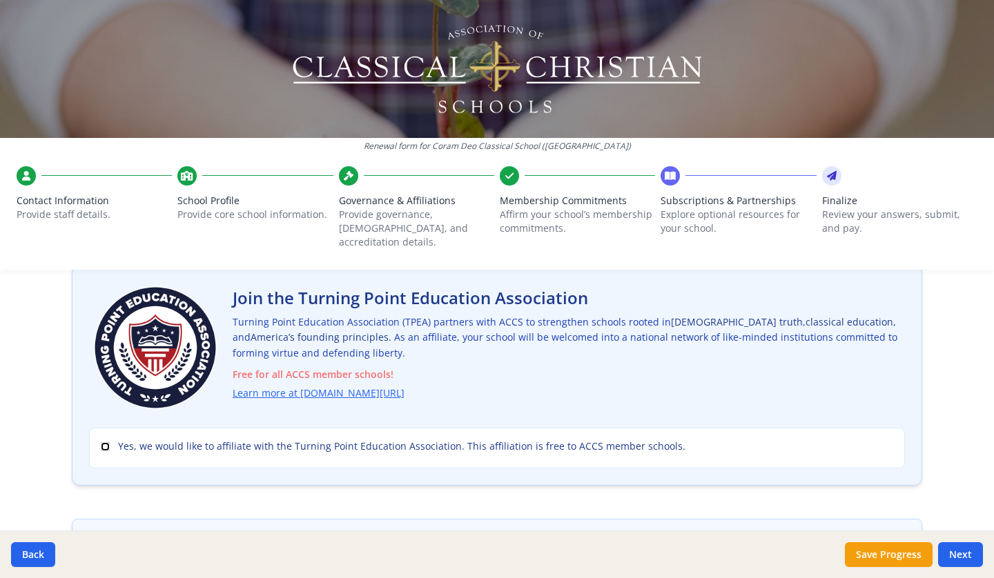
click at [104, 442] on input "Yes, we would like to affiliate with the Turning Point Education Association. T…" at bounding box center [105, 446] width 9 height 9
checkbox input "true"
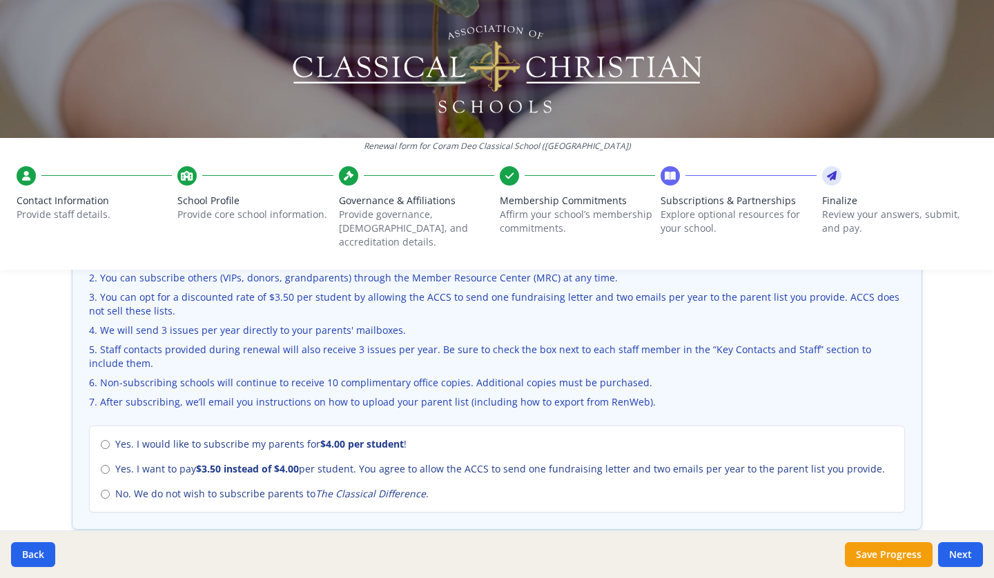
scroll to position [480, 0]
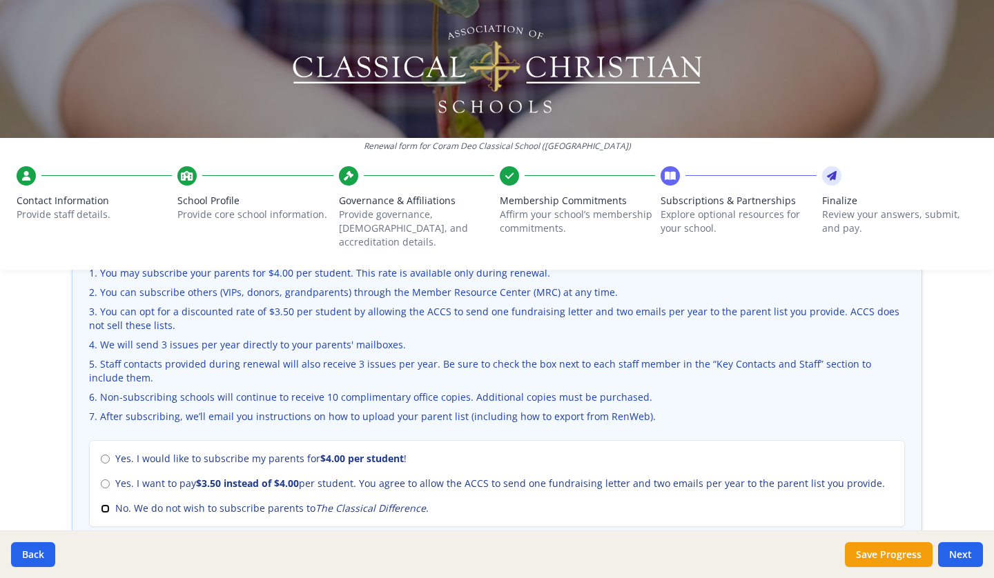
click at [101, 504] on input "No. We do not wish to subscribe parents to The Classical Difference ." at bounding box center [105, 508] width 9 height 9
radio input "true"
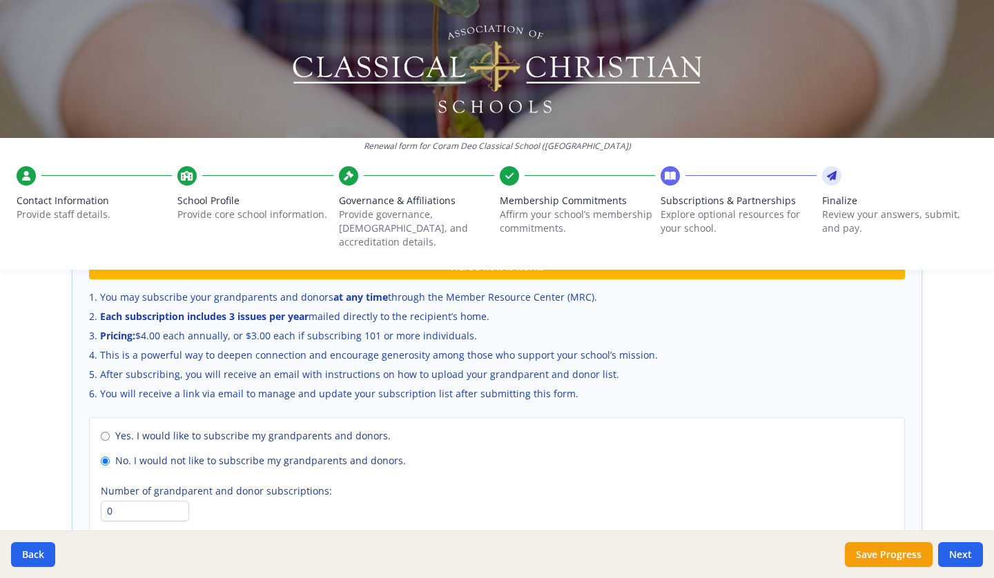
scroll to position [999, 0]
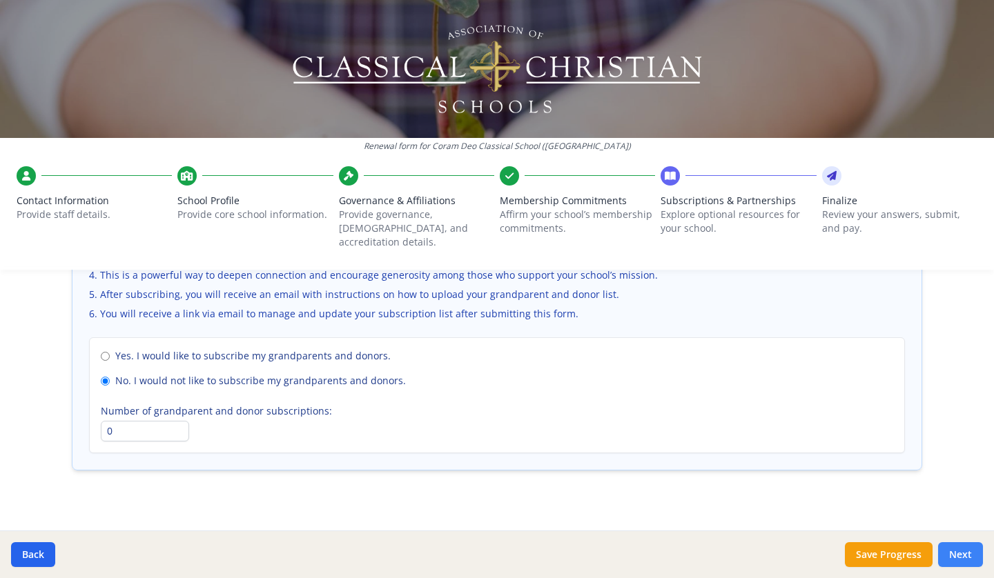
click at [957, 552] on button "Next" at bounding box center [960, 554] width 45 height 25
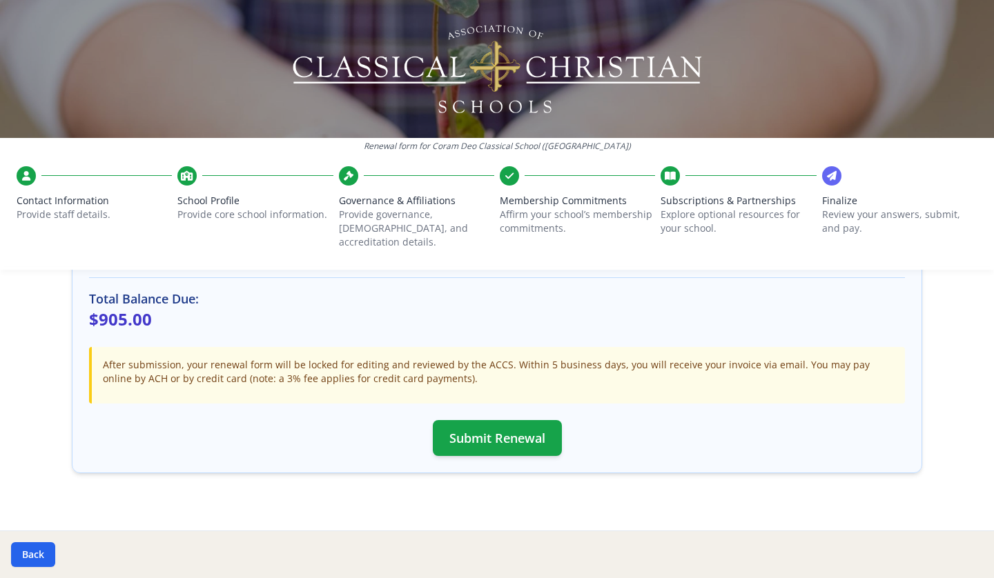
scroll to position [415, 0]
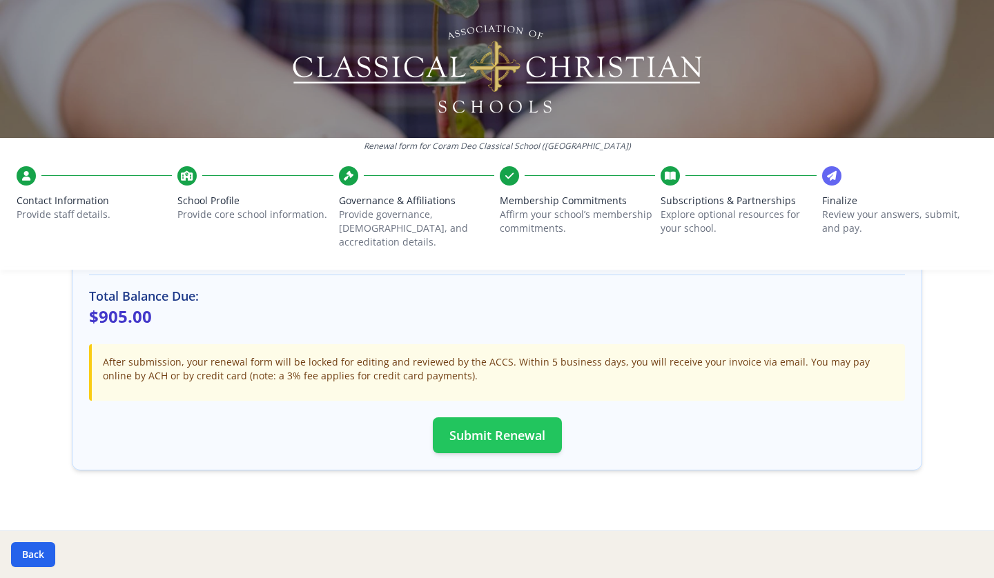
click at [493, 422] on button "Submit Renewal" at bounding box center [497, 436] width 129 height 36
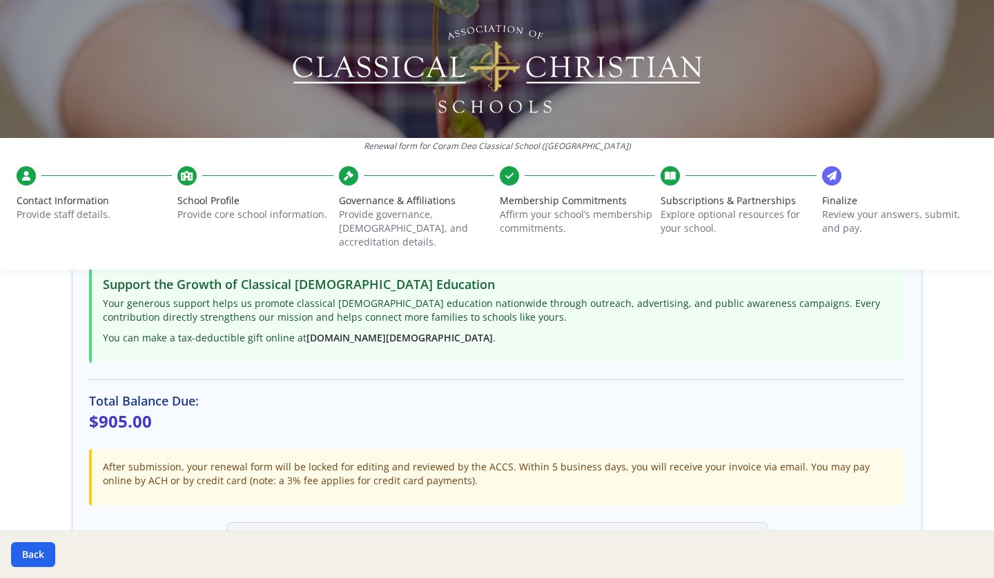
scroll to position [411, 0]
